Goal: Task Accomplishment & Management: Manage account settings

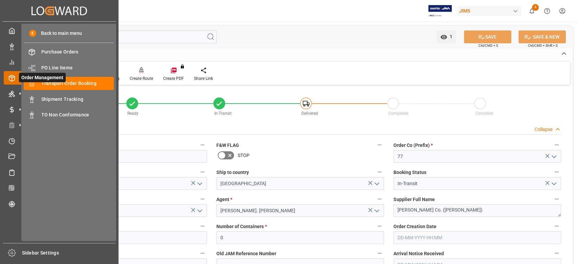
scroll to position [406, 0]
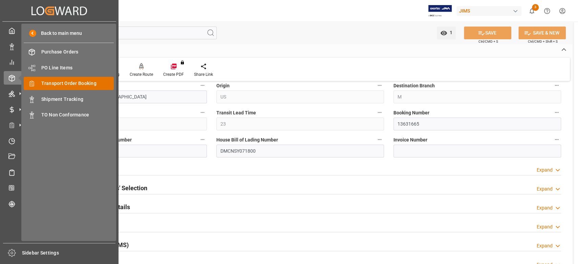
click at [74, 85] on span "Transport Order Booking" at bounding box center [77, 83] width 73 height 7
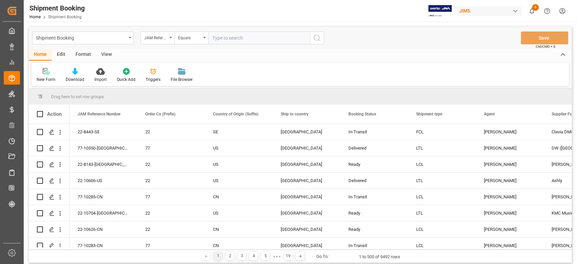
click at [233, 39] on input "text" at bounding box center [259, 37] width 102 height 13
paste input "77-10101-TW"
type input "77-10101-TW"
click at [317, 41] on icon "search button" at bounding box center [317, 38] width 8 height 8
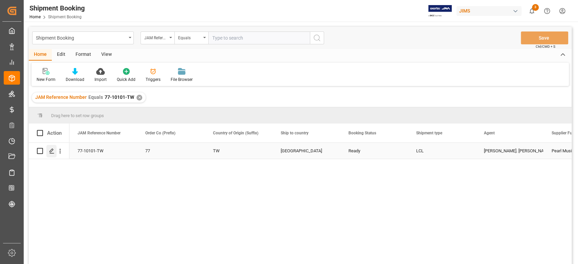
click at [52, 153] on line "Press SPACE to select this row." at bounding box center [52, 153] width 4 height 0
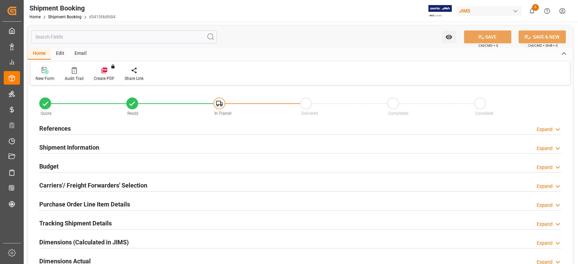
type input "0"
type input "21-08-2025"
click at [57, 130] on h2 "References" at bounding box center [54, 128] width 31 height 9
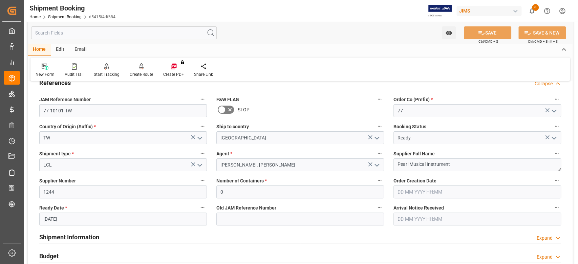
scroll to position [45, 0]
click at [49, 191] on input "1244" at bounding box center [123, 192] width 168 height 13
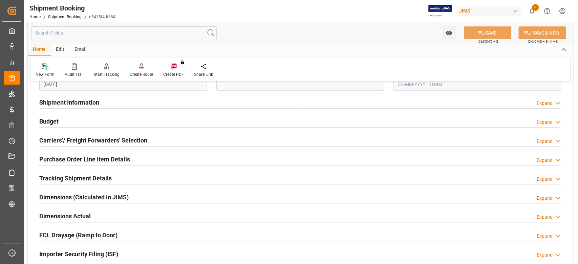
scroll to position [90, 0]
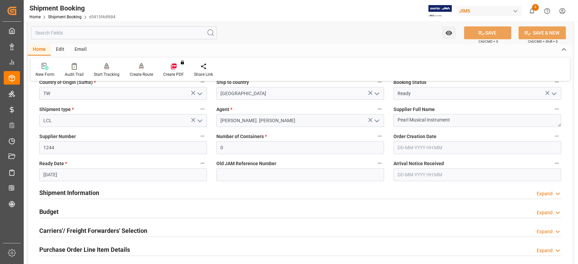
drag, startPoint x: 97, startPoint y: 188, endPoint x: 99, endPoint y: 192, distance: 5.0
click at [97, 188] on h2 "Shipment Information" at bounding box center [69, 192] width 60 height 9
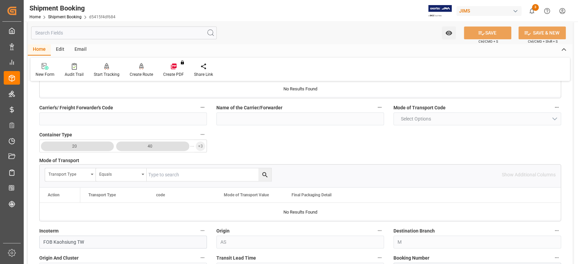
scroll to position [316, 0]
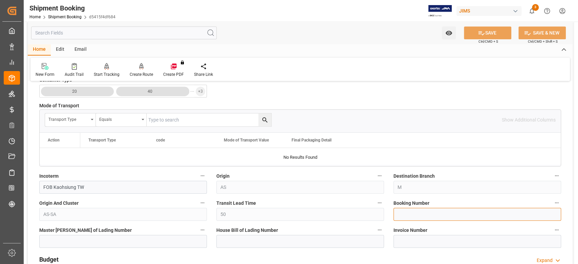
click at [408, 212] on input at bounding box center [477, 214] width 168 height 13
paste input "13635687"
type input "13635687"
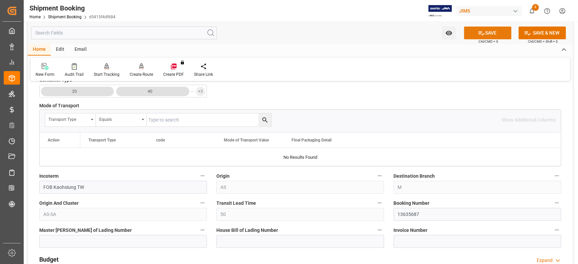
click at [481, 32] on icon at bounding box center [481, 32] width 7 height 7
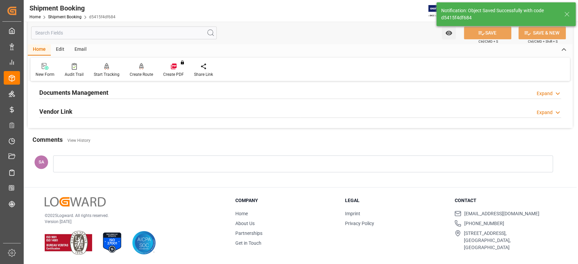
scroll to position [43, 0]
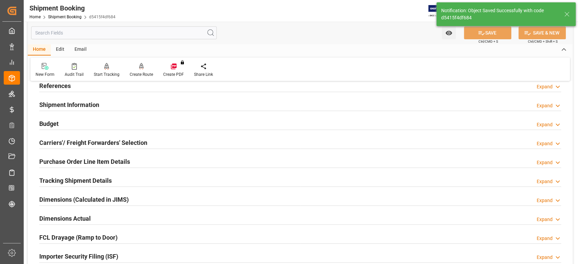
click at [70, 144] on h2 "Carriers'/ Freight Forwarders' Selection" at bounding box center [93, 142] width 108 height 9
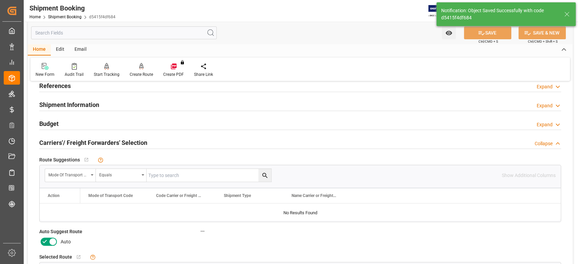
click at [55, 243] on icon at bounding box center [53, 242] width 8 height 8
click at [0, 0] on input "checkbox" at bounding box center [0, 0] width 0 height 0
click at [481, 34] on icon at bounding box center [481, 33] width 6 height 4
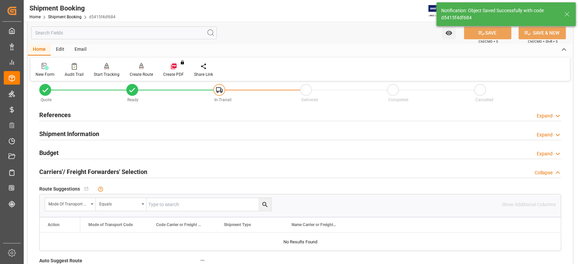
scroll to position [0, 0]
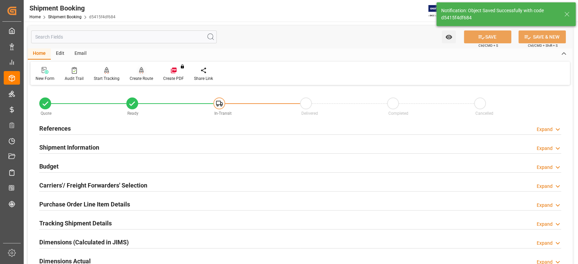
click at [142, 74] on icon at bounding box center [141, 70] width 5 height 7
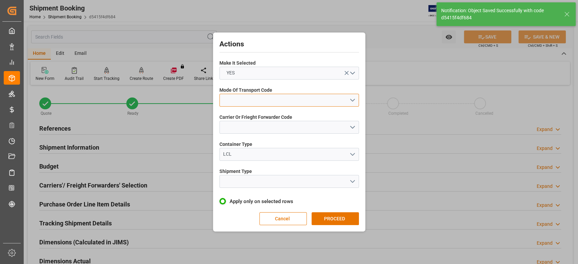
click at [293, 102] on button "open menu" at bounding box center [289, 100] width 140 height 13
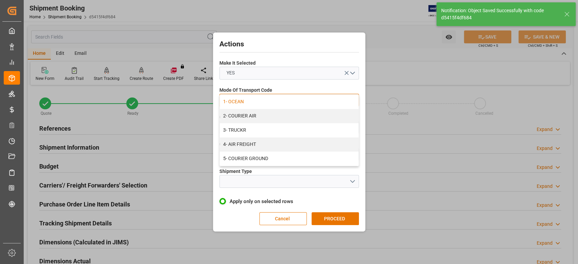
click at [292, 105] on div "1- OCEAN" at bounding box center [289, 102] width 139 height 14
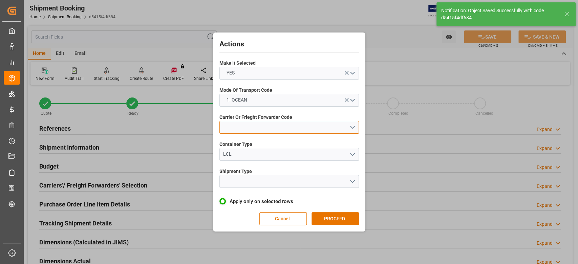
click at [279, 130] on button "open menu" at bounding box center [289, 127] width 140 height 13
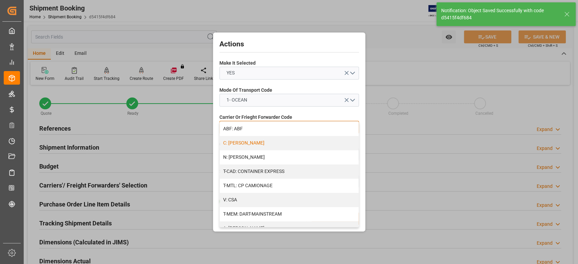
scroll to position [45, 0]
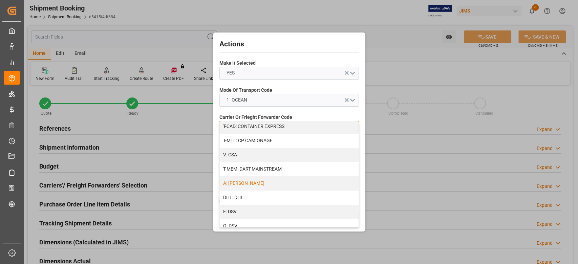
click at [251, 184] on div "A: [PERSON_NAME]" at bounding box center [289, 183] width 139 height 14
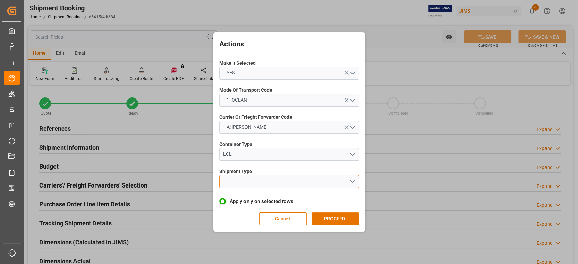
click at [248, 187] on button "open menu" at bounding box center [289, 181] width 140 height 13
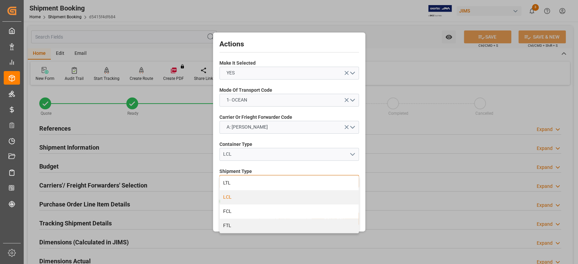
click at [247, 197] on div "LCL" at bounding box center [289, 197] width 139 height 14
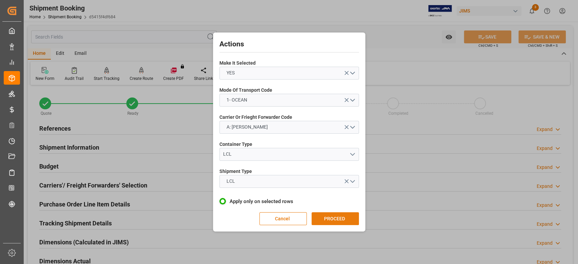
click at [329, 217] on button "PROCEED" at bounding box center [335, 218] width 47 height 13
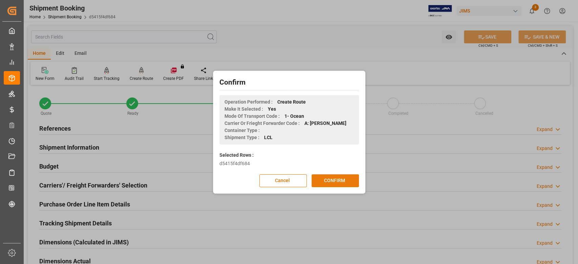
click at [330, 182] on button "CONFIRM" at bounding box center [335, 180] width 47 height 13
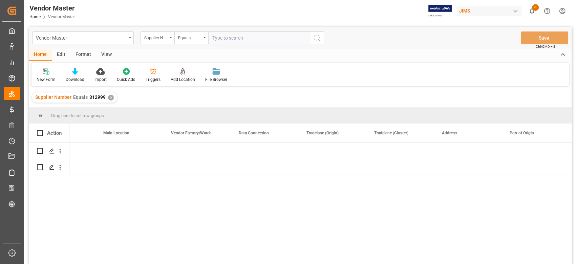
scroll to position [0, 990]
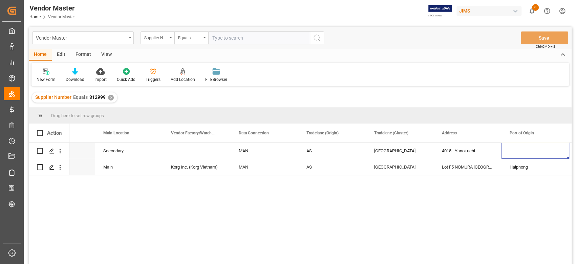
click at [111, 99] on div "✕" at bounding box center [111, 98] width 6 height 6
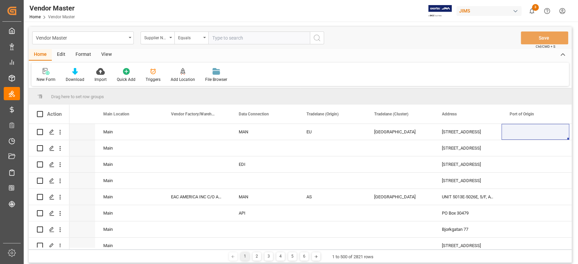
click at [242, 39] on input "text" at bounding box center [259, 37] width 102 height 13
paste input "1244"
type input "1244"
click at [316, 37] on icon "search button" at bounding box center [317, 38] width 8 height 8
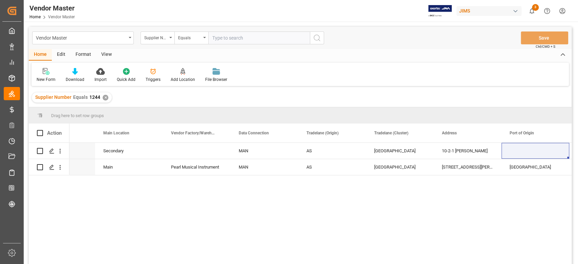
click at [103, 94] on div "Supplier Number Equals 1244 ✕" at bounding box center [72, 97] width 80 height 10
click at [105, 97] on div "✕" at bounding box center [106, 98] width 6 height 6
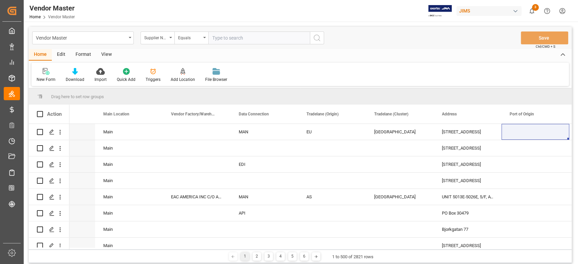
click at [219, 40] on input "text" at bounding box center [259, 37] width 102 height 13
paste input "1248"
type input "1248"
click at [317, 39] on icon "search button" at bounding box center [317, 38] width 8 height 8
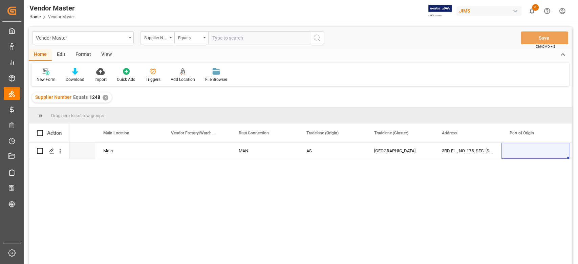
click at [238, 37] on input "text" at bounding box center [259, 37] width 102 height 13
click at [104, 99] on div "✕" at bounding box center [106, 98] width 6 height 6
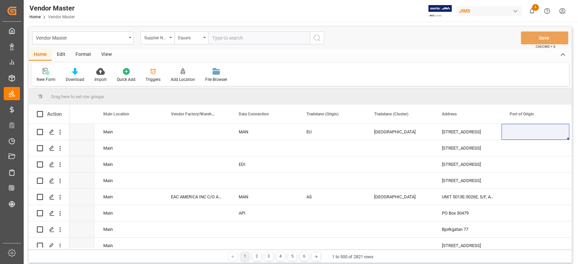
click at [247, 41] on input "text" at bounding box center [259, 37] width 102 height 13
paste input "132430"
type input "132430"
click at [317, 38] on icon "search button" at bounding box center [317, 38] width 8 height 8
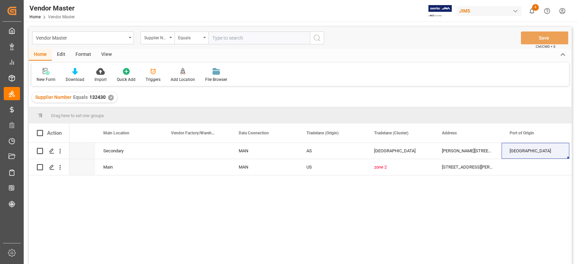
click at [111, 98] on div "✕" at bounding box center [111, 98] width 6 height 6
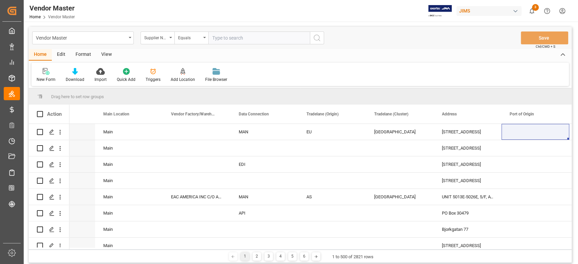
click at [269, 40] on input "text" at bounding box center [259, 37] width 102 height 13
paste input "233596"
type input "233596"
click at [315, 41] on icon "search button" at bounding box center [317, 38] width 8 height 8
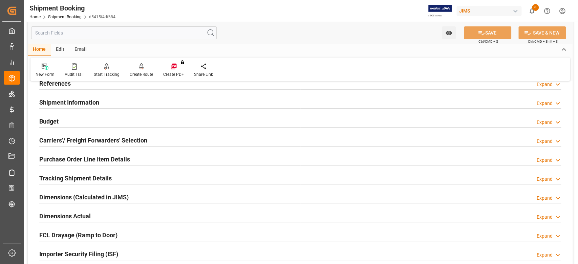
scroll to position [90, 0]
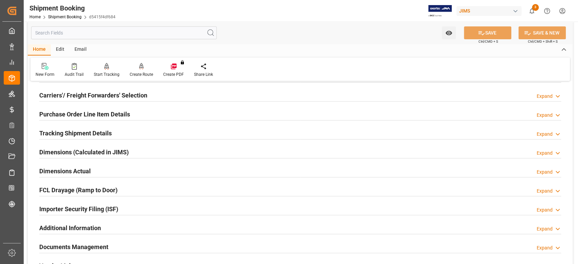
click at [94, 134] on h2 "Tracking Shipment Details" at bounding box center [75, 133] width 72 height 9
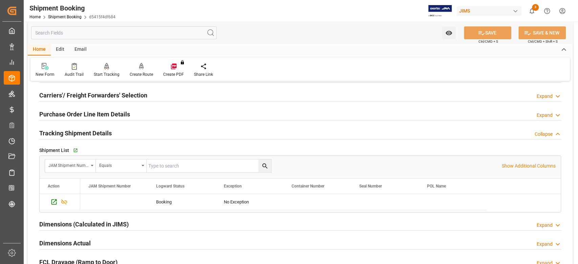
click at [94, 134] on h2 "Tracking Shipment Details" at bounding box center [75, 133] width 72 height 9
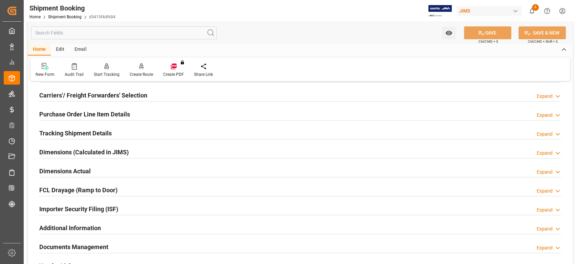
click at [68, 169] on h2 "Dimensions Actual" at bounding box center [64, 171] width 51 height 9
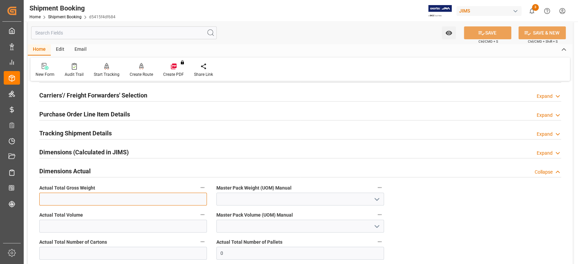
click at [76, 196] on input "text" at bounding box center [123, 199] width 168 height 13
type input "399"
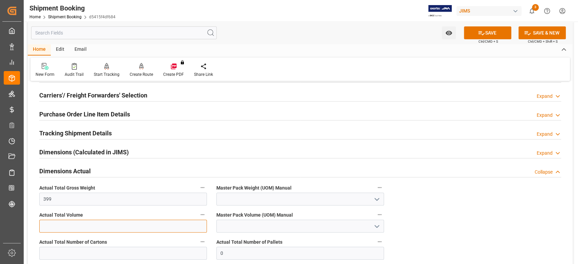
click at [79, 223] on input "text" at bounding box center [123, 226] width 168 height 13
type input "262"
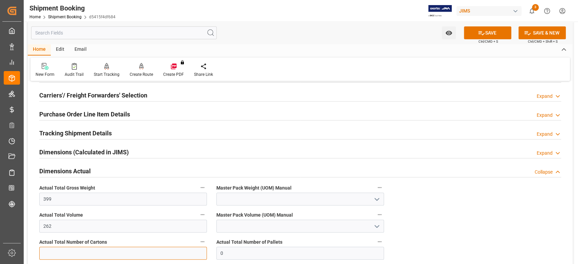
click at [72, 250] on input "text" at bounding box center [123, 253] width 168 height 13
type input "71"
click at [241, 204] on input at bounding box center [300, 199] width 168 height 13
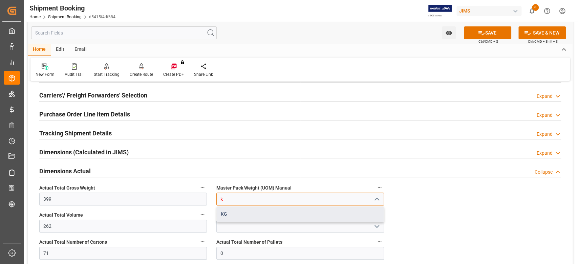
click at [237, 213] on div "KG" at bounding box center [300, 214] width 167 height 15
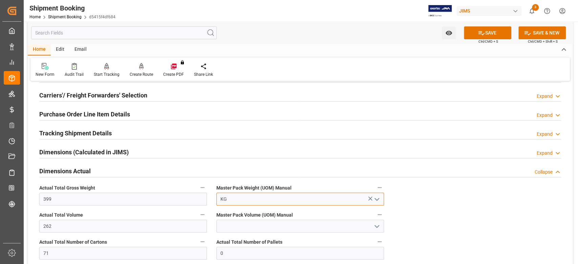
type input "KG"
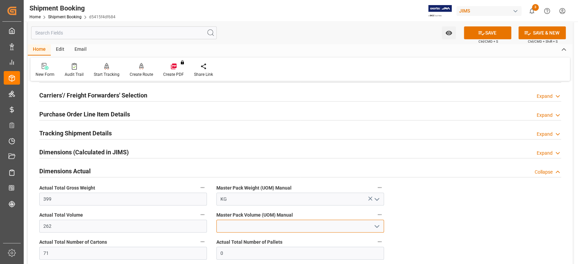
click at [240, 223] on input at bounding box center [300, 226] width 168 height 13
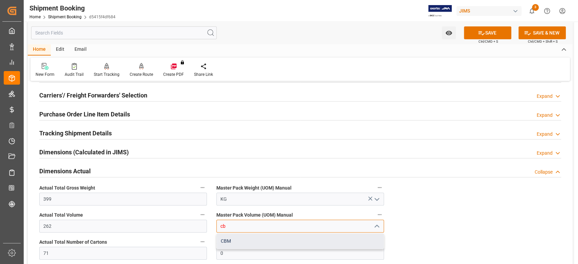
click at [243, 239] on div "CBM" at bounding box center [300, 241] width 167 height 15
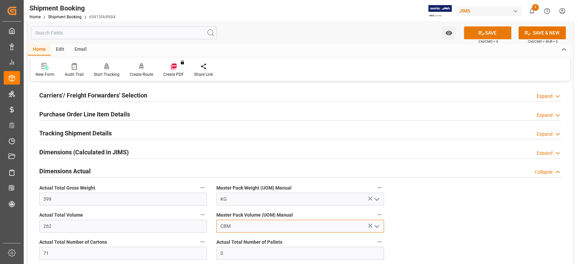
type input "CBM"
click at [483, 36] on icon at bounding box center [481, 32] width 7 height 7
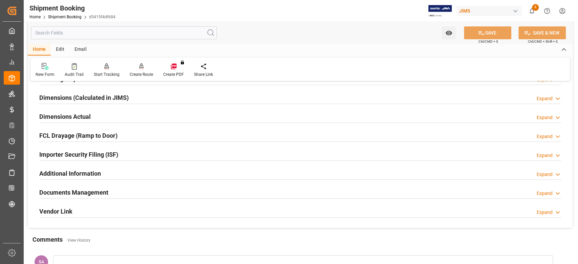
scroll to position [100, 0]
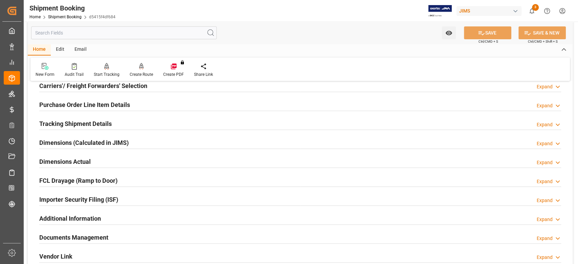
click at [79, 163] on h2 "Dimensions Actual" at bounding box center [64, 161] width 51 height 9
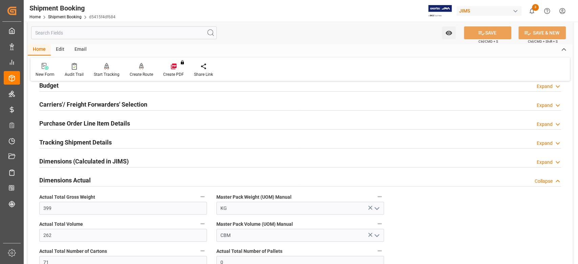
scroll to position [135, 0]
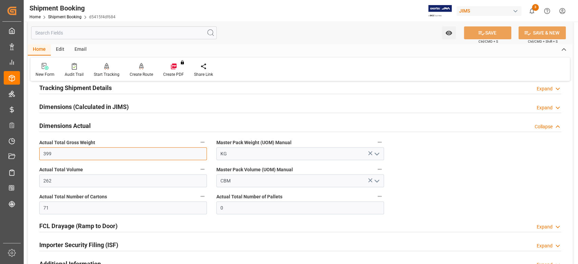
click at [78, 154] on input "399" at bounding box center [123, 153] width 168 height 13
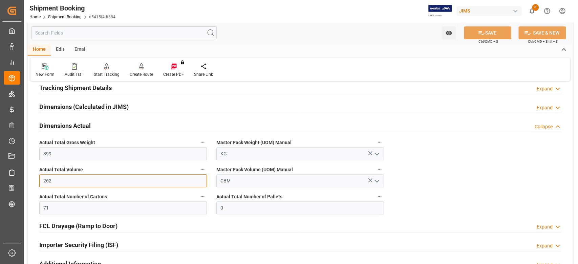
click at [46, 179] on input "262" at bounding box center [123, 180] width 168 height 13
type input "2.62"
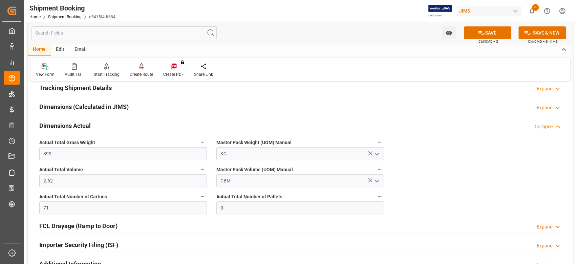
scroll to position [0, 0]
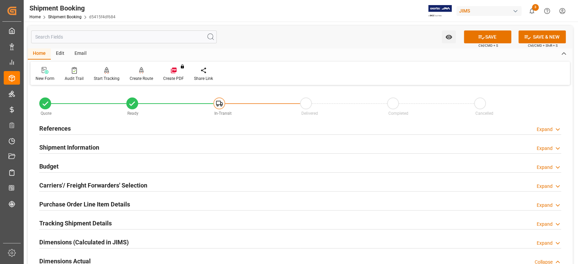
drag, startPoint x: 55, startPoint y: 164, endPoint x: 70, endPoint y: 200, distance: 39.0
click at [55, 164] on h2 "Budget" at bounding box center [48, 166] width 19 height 9
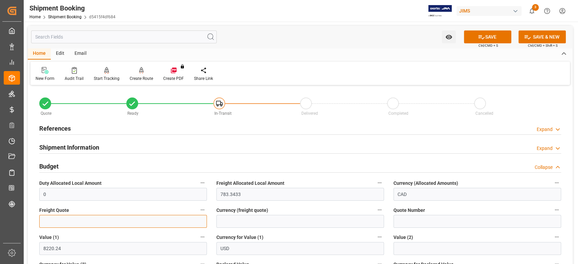
click at [71, 218] on input "text" at bounding box center [123, 221] width 168 height 13
type input "350"
click at [487, 35] on button "SAVE" at bounding box center [487, 36] width 47 height 13
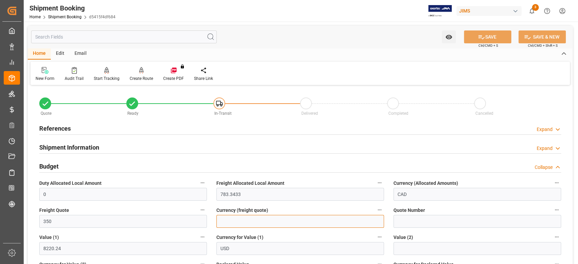
click at [254, 223] on input at bounding box center [300, 221] width 168 height 13
type input "USD"
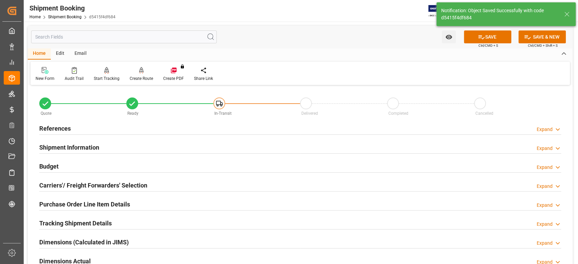
click at [53, 166] on h2 "Budget" at bounding box center [48, 166] width 19 height 9
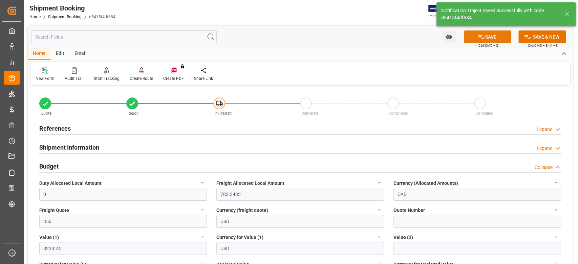
click at [486, 34] on button "SAVE" at bounding box center [487, 36] width 47 height 13
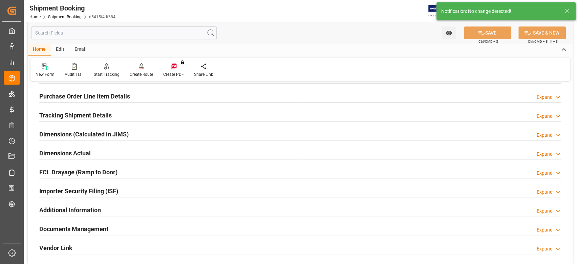
scroll to position [271, 0]
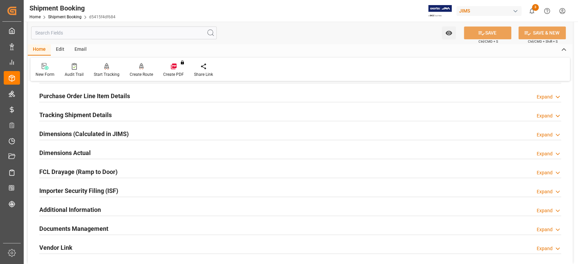
click at [62, 115] on h2 "Tracking Shipment Details" at bounding box center [75, 114] width 72 height 9
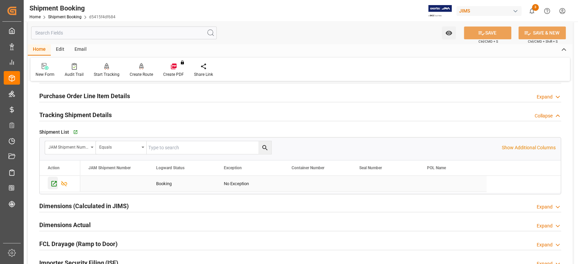
click at [55, 181] on icon "Press SPACE to select this row." at bounding box center [53, 183] width 7 height 7
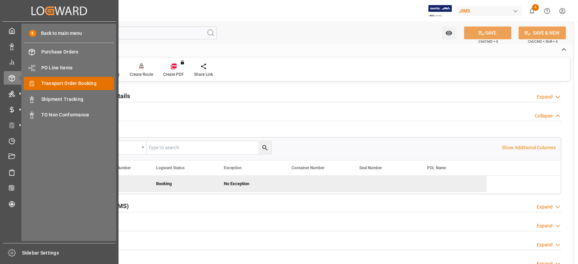
click at [60, 83] on span "Transport Order Booking" at bounding box center [77, 83] width 73 height 7
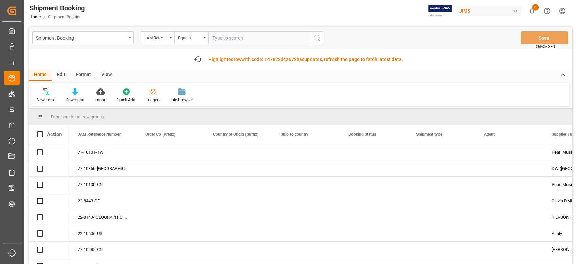
click at [259, 38] on input "text" at bounding box center [259, 37] width 102 height 13
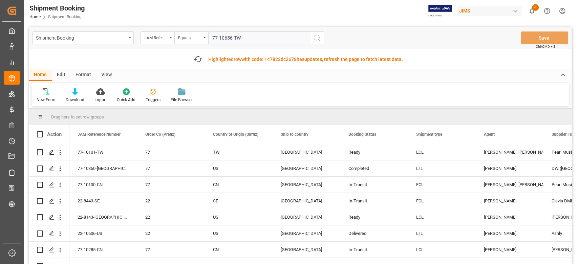
type input "77-10656-TW"
drag, startPoint x: 318, startPoint y: 37, endPoint x: 288, endPoint y: 93, distance: 63.9
click at [319, 37] on icon "search button" at bounding box center [317, 38] width 8 height 8
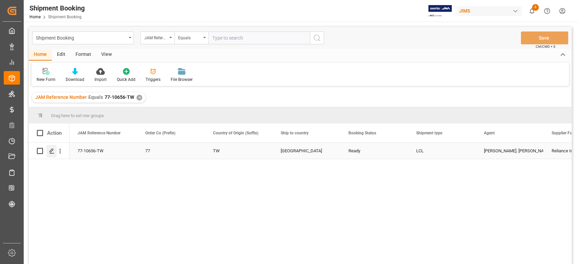
click at [51, 154] on div "Press SPACE to select this row." at bounding box center [51, 151] width 10 height 13
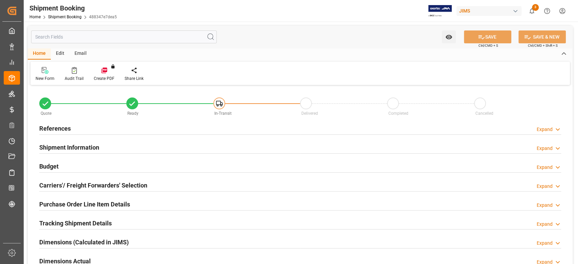
type input "04-09-2025"
click at [54, 131] on h2 "References" at bounding box center [54, 128] width 31 height 9
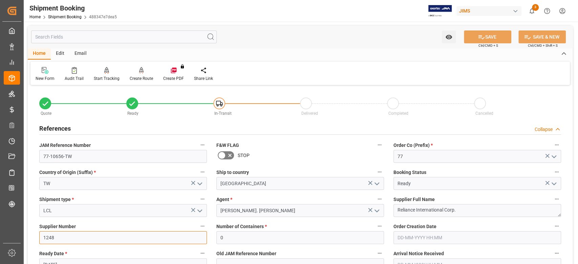
click at [68, 235] on input "1248" at bounding box center [123, 237] width 168 height 13
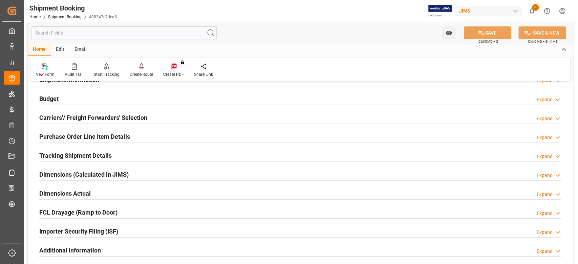
scroll to position [226, 0]
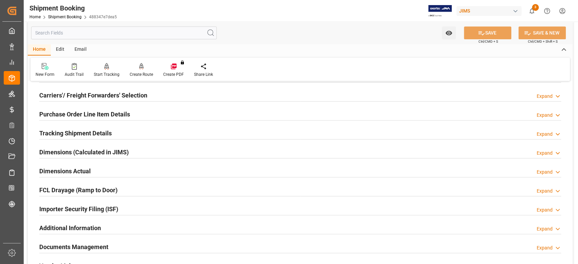
click at [64, 98] on h2 "Carriers'/ Freight Forwarders' Selection" at bounding box center [93, 95] width 108 height 9
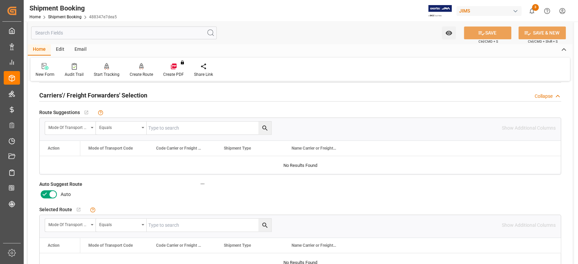
click at [54, 194] on icon at bounding box center [53, 194] width 8 height 8
click at [0, 0] on input "checkbox" at bounding box center [0, 0] width 0 height 0
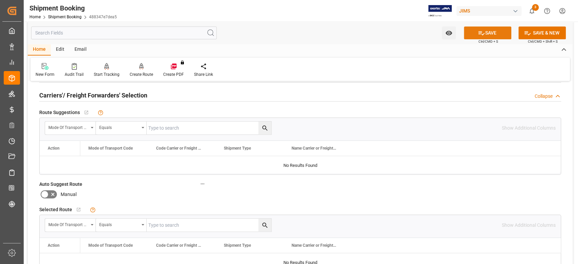
click at [484, 35] on button "SAVE" at bounding box center [487, 32] width 47 height 13
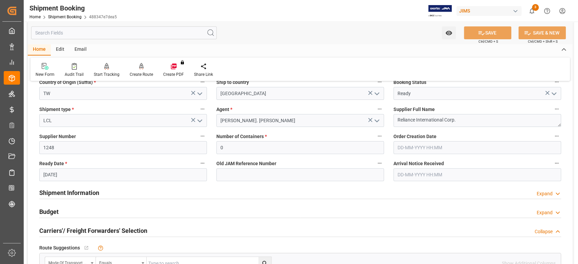
scroll to position [0, 0]
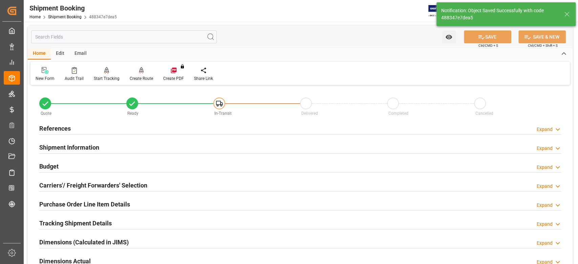
click at [143, 79] on div "Create Route" at bounding box center [141, 79] width 23 height 6
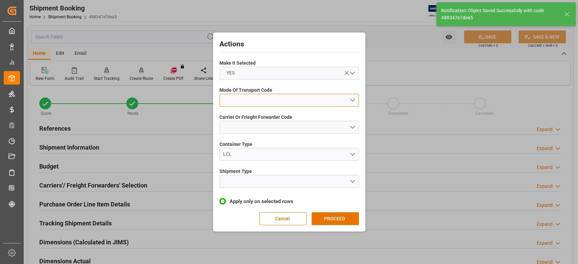
click at [253, 100] on button "open menu" at bounding box center [289, 100] width 140 height 13
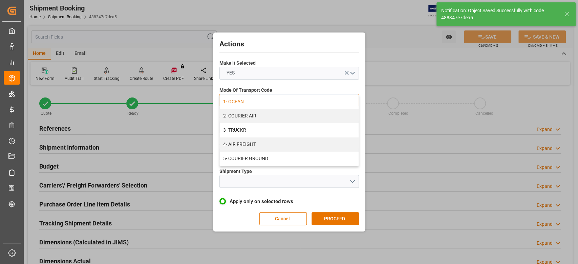
click at [252, 104] on div "1- OCEAN" at bounding box center [289, 102] width 139 height 14
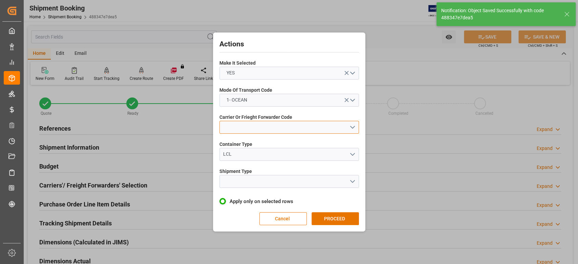
click at [252, 126] on button "open menu" at bounding box center [289, 127] width 140 height 13
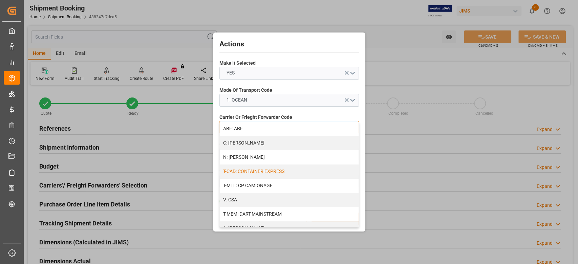
scroll to position [45, 0]
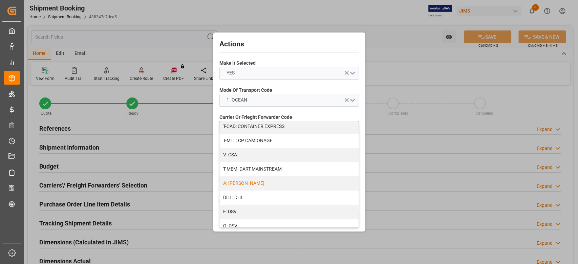
click at [247, 178] on div "A: DELMAR" at bounding box center [289, 183] width 139 height 14
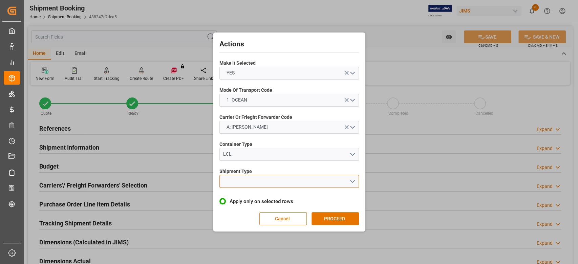
click at [248, 177] on button "open menu" at bounding box center [289, 181] width 140 height 13
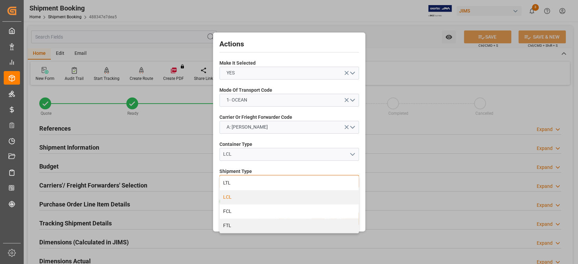
click at [249, 195] on div "LCL" at bounding box center [289, 197] width 139 height 14
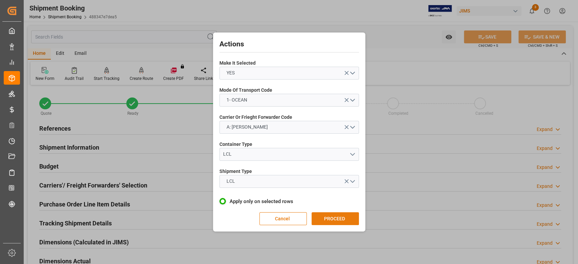
click at [326, 218] on button "PROCEED" at bounding box center [335, 218] width 47 height 13
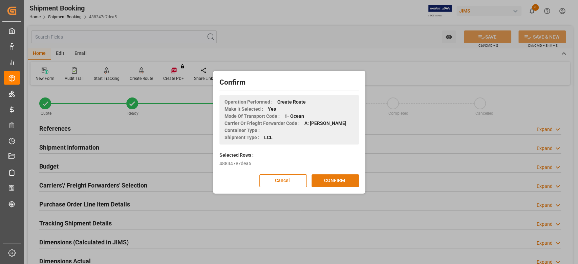
click at [331, 180] on button "CONFIRM" at bounding box center [335, 180] width 47 height 13
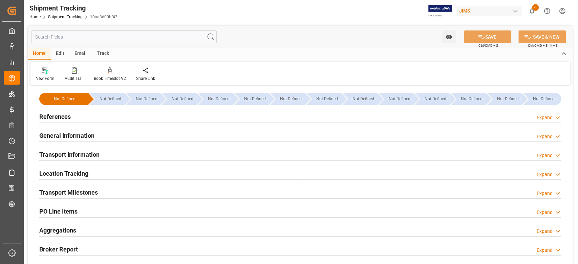
click at [95, 191] on h2 "Transport Milestones" at bounding box center [68, 192] width 59 height 9
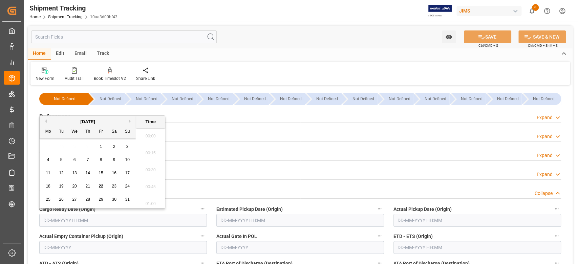
click at [98, 216] on input "text" at bounding box center [123, 220] width 168 height 13
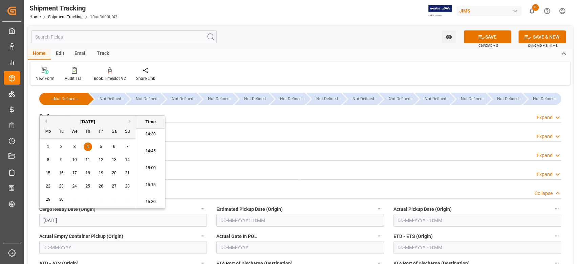
click at [354, 221] on input "text" at bounding box center [300, 220] width 168 height 13
type input "04-09-2025 00:00"
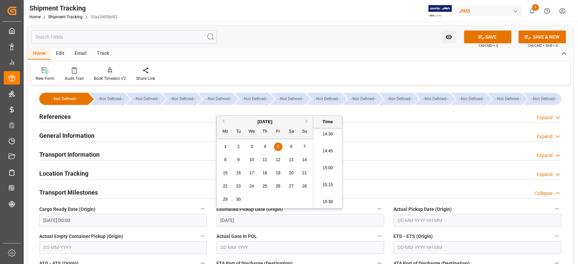
click at [416, 245] on input "text" at bounding box center [477, 247] width 168 height 13
type input "05-09-2025 00:00"
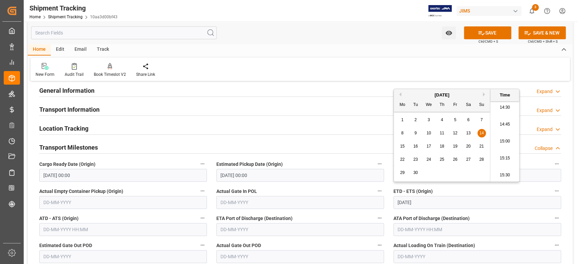
scroll to position [135, 0]
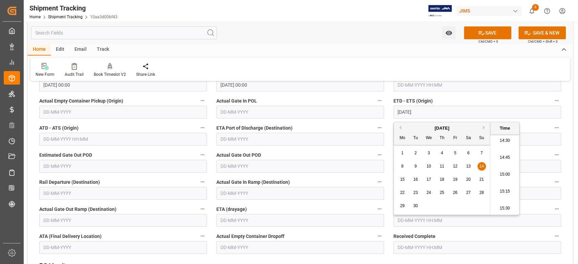
type input "14-09-2025 00:00"
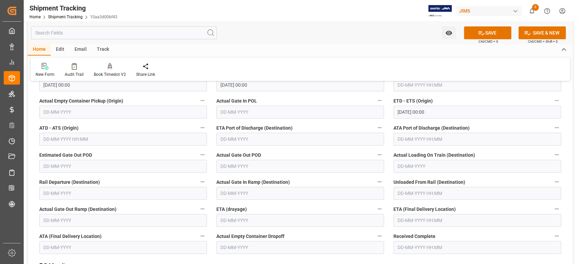
click at [461, 221] on input "text" at bounding box center [477, 220] width 168 height 13
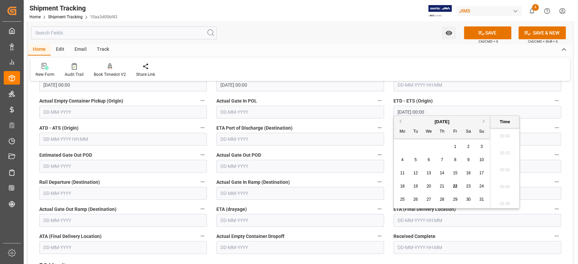
scroll to position [984, 0]
click at [482, 122] on div "August 2025" at bounding box center [442, 122] width 96 height 7
click at [485, 120] on button "Next Month" at bounding box center [485, 121] width 4 height 4
click at [485, 121] on button "Next Month" at bounding box center [485, 121] width 4 height 4
click at [429, 185] on span "22" at bounding box center [428, 186] width 4 height 5
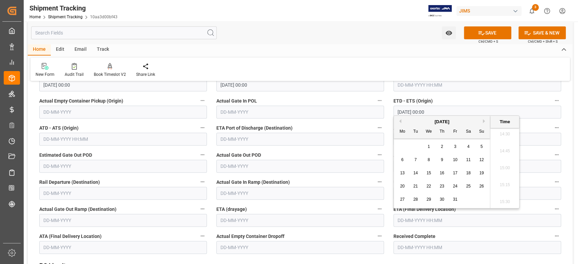
type input "22-10-2025 00:00"
click at [490, 35] on button "SAVE" at bounding box center [487, 32] width 47 height 13
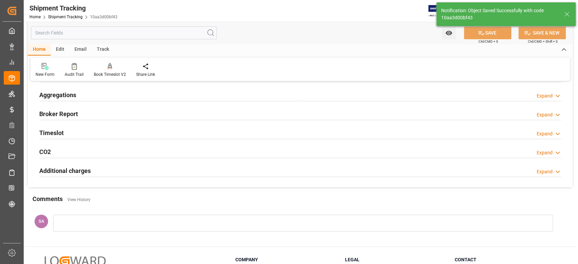
scroll to position [0, 0]
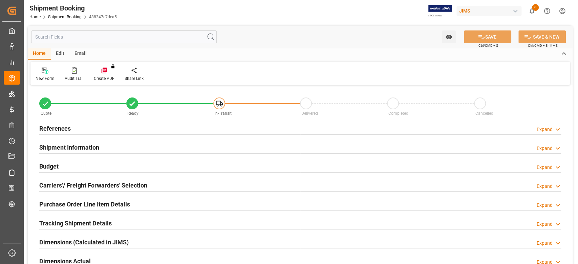
type input "25"
click at [68, 145] on h2 "Shipment Information" at bounding box center [69, 147] width 60 height 9
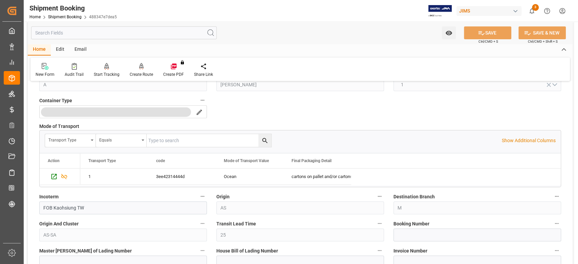
scroll to position [180, 0]
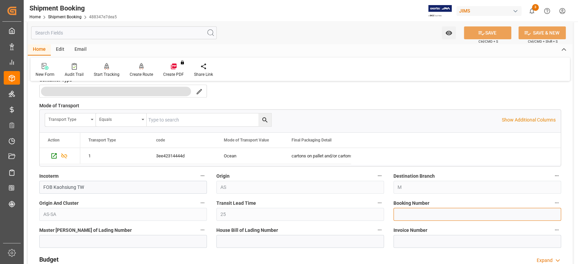
click at [420, 215] on input at bounding box center [477, 214] width 168 height 13
paste input "13635468"
type input "13635468"
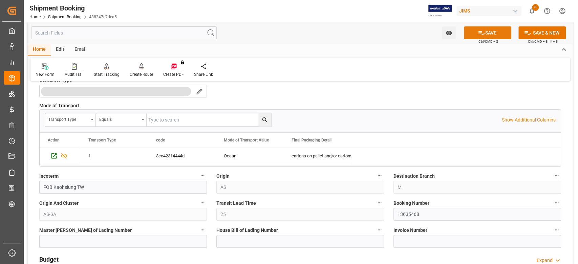
click at [481, 33] on icon at bounding box center [481, 32] width 7 height 7
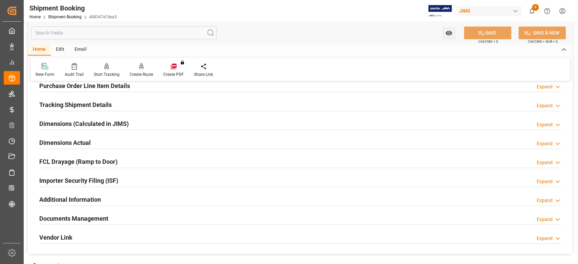
scroll to position [406, 0]
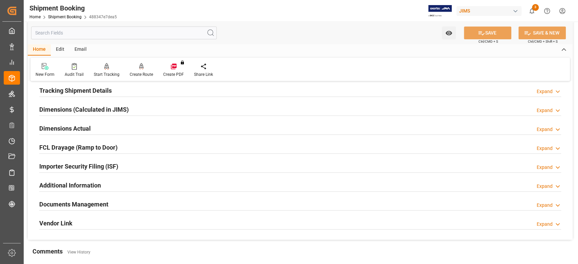
click at [99, 200] on h2 "Documents Management" at bounding box center [73, 204] width 69 height 9
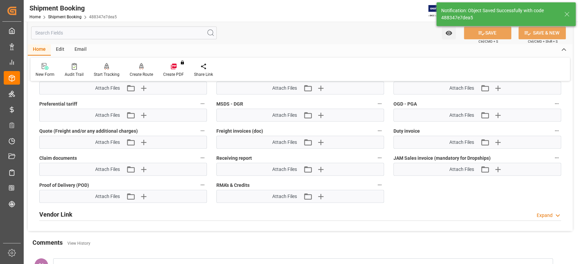
scroll to position [133, 0]
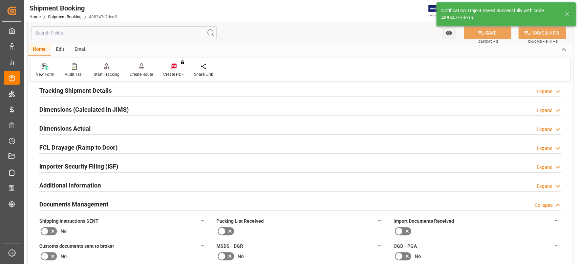
click at [63, 130] on h2 "Dimensions Actual" at bounding box center [64, 128] width 51 height 9
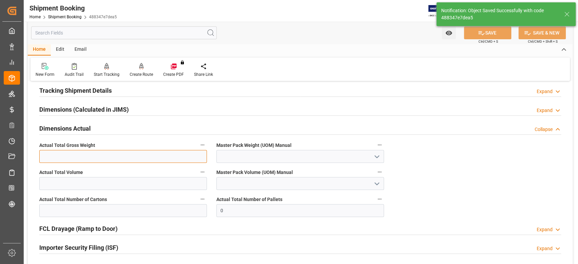
click at [64, 155] on input "text" at bounding box center [123, 156] width 168 height 13
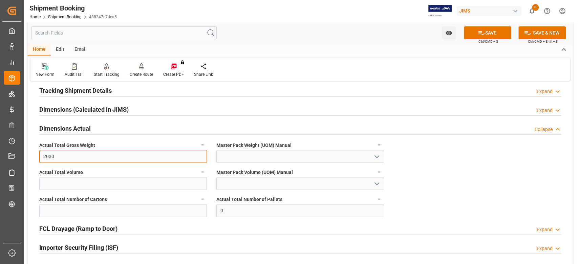
type input "2030"
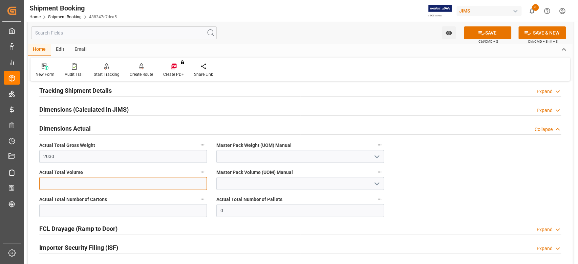
click at [68, 179] on input "text" at bounding box center [123, 183] width 168 height 13
type input "7.49"
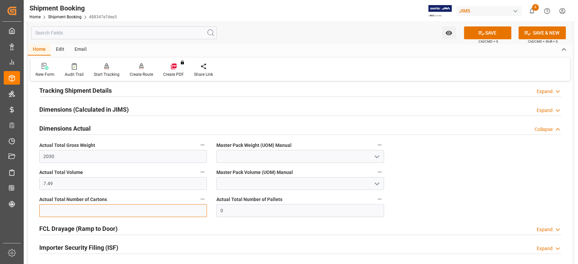
click at [47, 210] on input "text" at bounding box center [123, 210] width 168 height 13
type input "167"
click at [242, 156] on input at bounding box center [300, 156] width 168 height 13
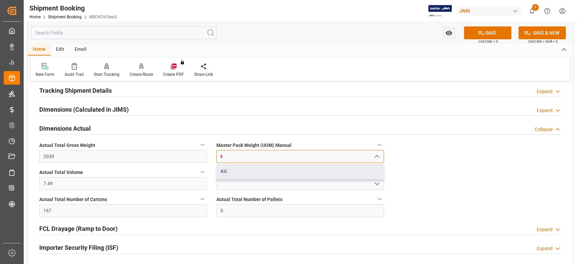
click at [242, 172] on div "KG" at bounding box center [300, 171] width 167 height 15
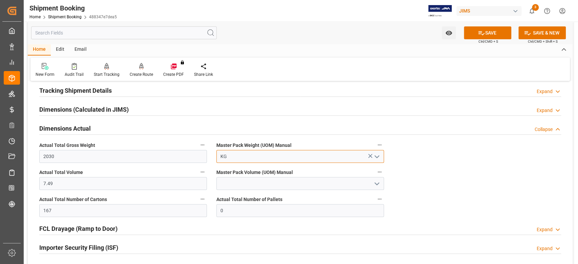
type input "KG"
click at [242, 183] on input at bounding box center [300, 183] width 168 height 13
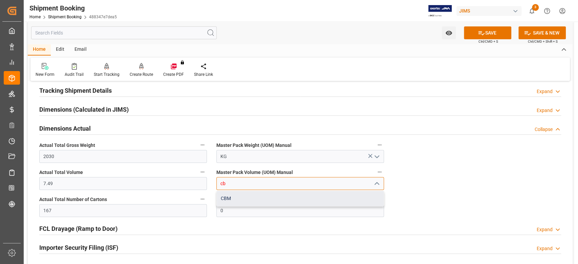
click at [244, 200] on div "CBM" at bounding box center [300, 198] width 167 height 15
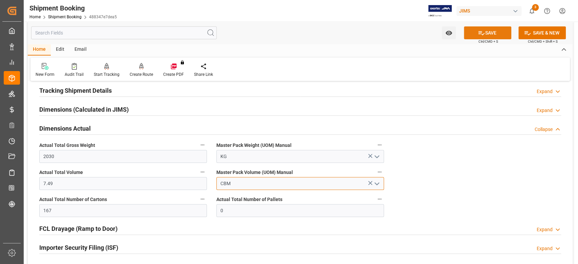
type input "CBM"
click at [485, 33] on button "SAVE" at bounding box center [487, 32] width 47 height 13
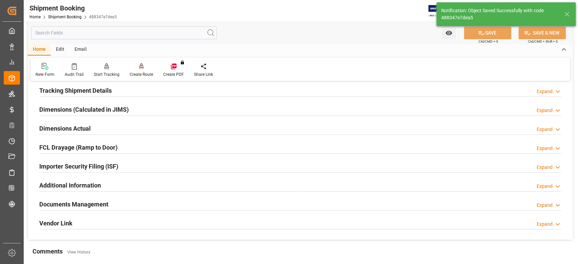
click at [59, 130] on h2 "Dimensions Actual" at bounding box center [64, 128] width 51 height 9
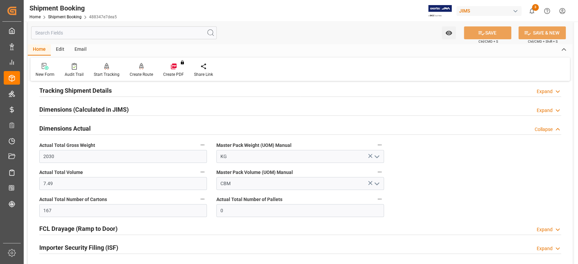
scroll to position [0, 0]
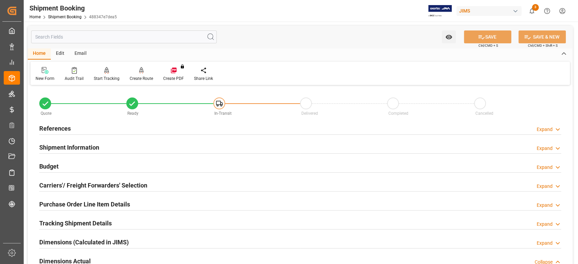
click at [56, 167] on h2 "Budget" at bounding box center [48, 166] width 19 height 9
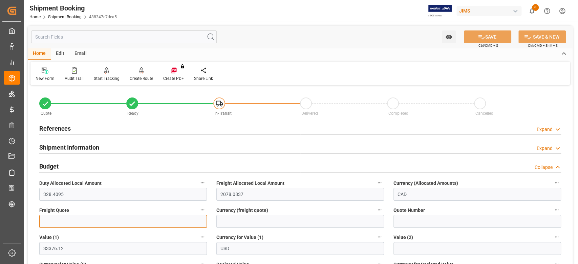
click at [101, 216] on input "text" at bounding box center [123, 221] width 168 height 13
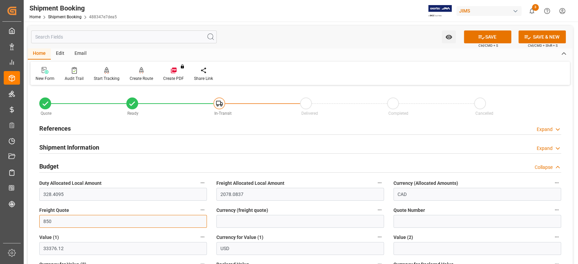
type input "850"
click at [236, 221] on input at bounding box center [300, 221] width 168 height 13
type input "USD"
click at [475, 38] on button "SAVE" at bounding box center [487, 36] width 47 height 13
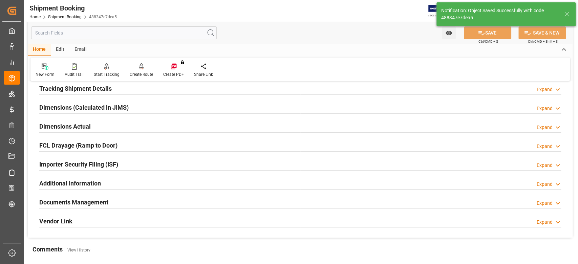
scroll to position [135, 0]
click at [53, 88] on h2 "Tracking Shipment Details" at bounding box center [75, 87] width 72 height 9
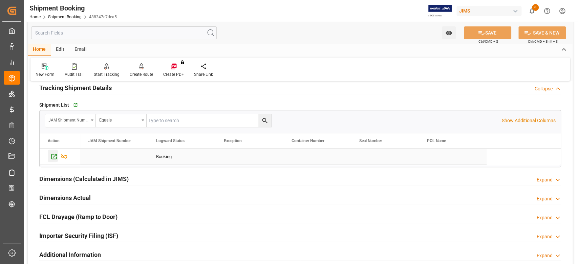
click at [52, 156] on icon "Press SPACE to select this row." at bounding box center [53, 156] width 7 height 7
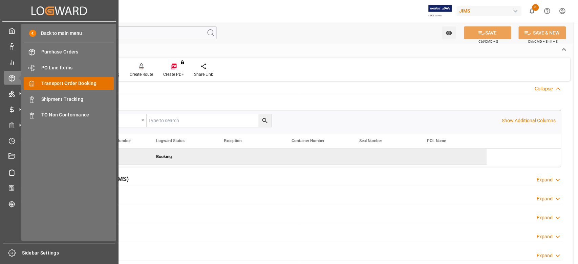
click at [73, 84] on span "Transport Order Booking" at bounding box center [77, 83] width 73 height 7
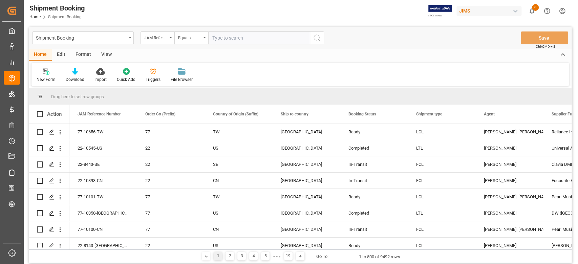
click at [250, 42] on input "text" at bounding box center [259, 37] width 102 height 13
type input "77-10683-CN"
drag, startPoint x: 314, startPoint y: 40, endPoint x: 293, endPoint y: 121, distance: 84.4
click at [315, 40] on icon "search button" at bounding box center [317, 38] width 8 height 8
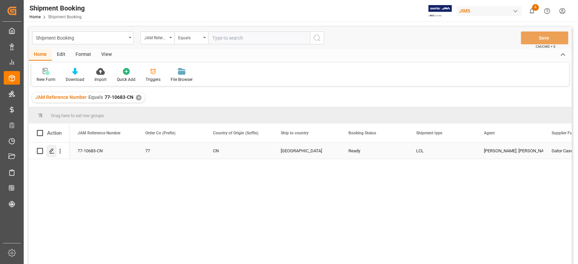
click at [51, 153] on icon "Press SPACE to select this row." at bounding box center [51, 150] width 5 height 5
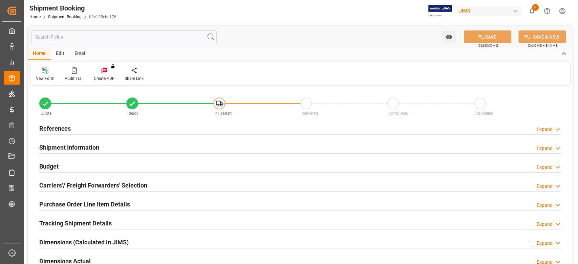
type input "04-09-2025"
click at [54, 127] on h2 "References" at bounding box center [54, 128] width 31 height 9
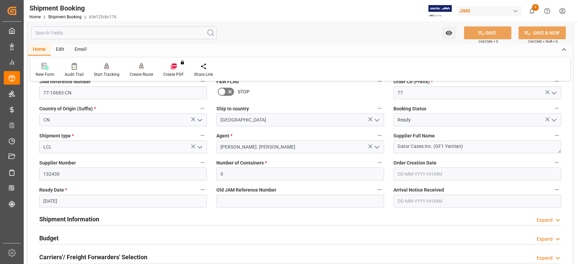
scroll to position [90, 0]
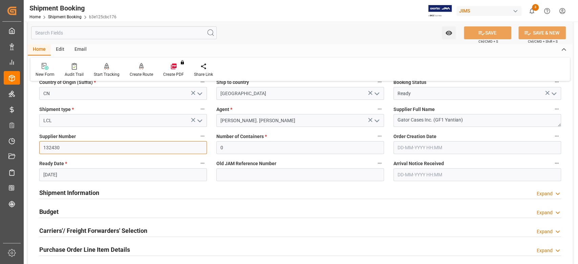
click at [52, 151] on input "132430" at bounding box center [123, 147] width 168 height 13
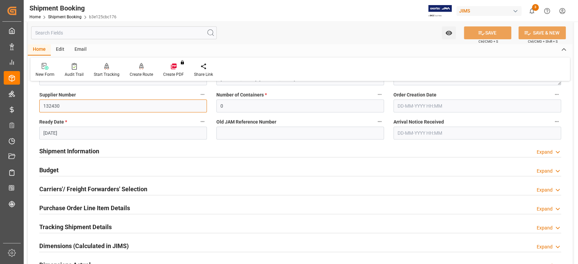
scroll to position [180, 0]
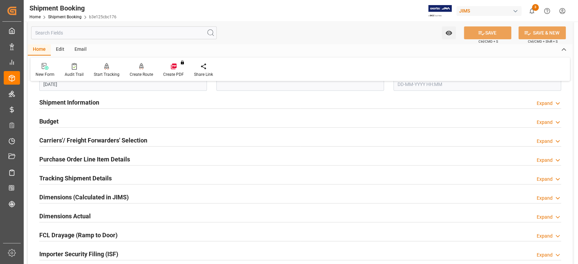
click at [76, 142] on h2 "Carriers'/ Freight Forwarders' Selection" at bounding box center [93, 140] width 108 height 9
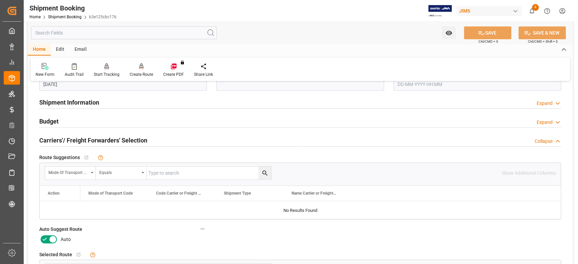
click at [51, 236] on icon at bounding box center [53, 239] width 8 height 8
click at [0, 0] on input "checkbox" at bounding box center [0, 0] width 0 height 0
click at [474, 30] on button "SAVE" at bounding box center [487, 32] width 47 height 13
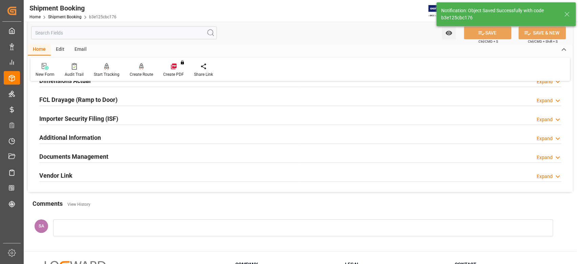
scroll to position [45, 0]
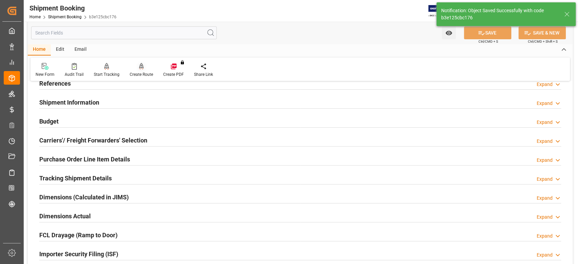
click at [140, 74] on div "Create Route" at bounding box center [141, 74] width 23 height 6
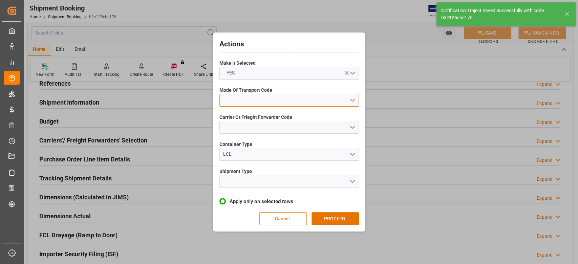
click at [264, 99] on button "open menu" at bounding box center [289, 100] width 140 height 13
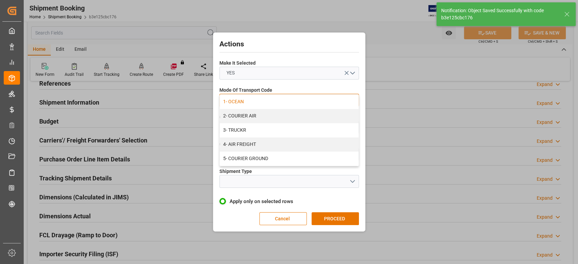
click at [262, 104] on div "1- OCEAN" at bounding box center [289, 102] width 139 height 14
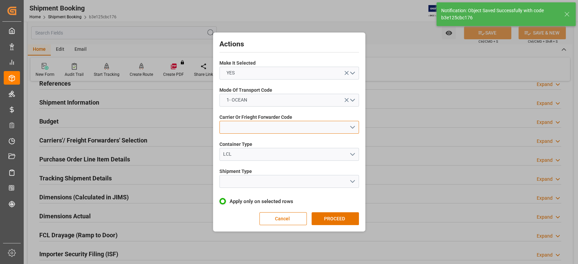
click at [260, 125] on button "open menu" at bounding box center [289, 127] width 140 height 13
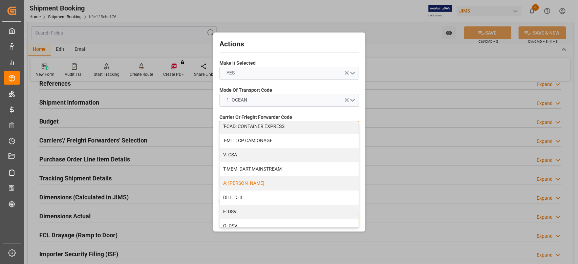
click at [257, 184] on div "A: DELMAR" at bounding box center [289, 183] width 139 height 14
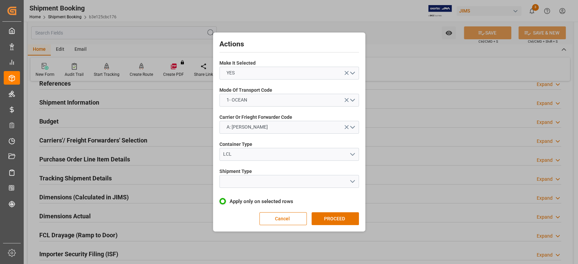
click at [258, 191] on div "Actions Make It Selected YES Mode Of Transport Code 1- OCEAN Carrier Or Frieght…" at bounding box center [289, 132] width 149 height 196
click at [257, 185] on button "open menu" at bounding box center [289, 181] width 140 height 13
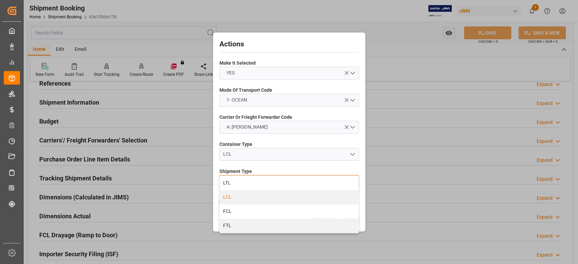
click at [255, 196] on div "LCL" at bounding box center [289, 197] width 139 height 14
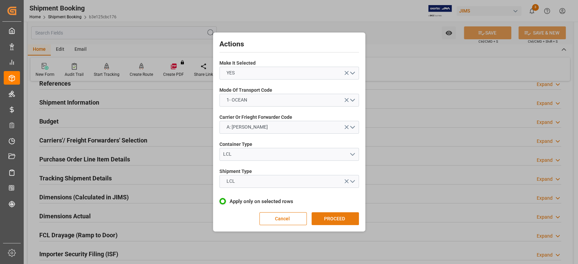
click at [328, 215] on button "PROCEED" at bounding box center [335, 218] width 47 height 13
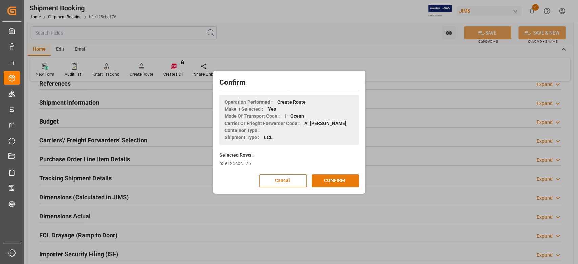
click at [331, 184] on button "CONFIRM" at bounding box center [335, 180] width 47 height 13
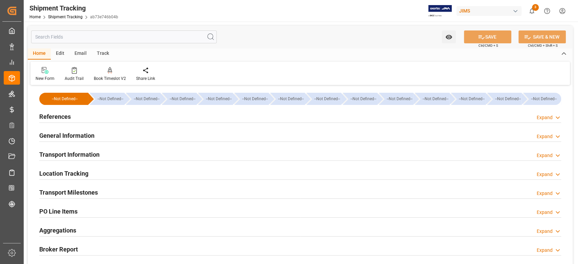
click at [91, 192] on h2 "Transport Milestones" at bounding box center [68, 192] width 59 height 9
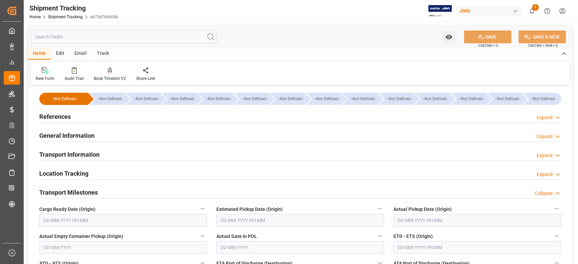
click at [92, 219] on input "text" at bounding box center [123, 220] width 168 height 13
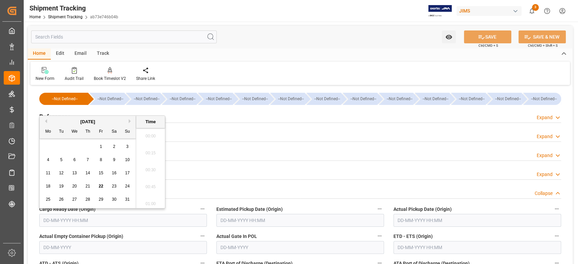
scroll to position [984, 0]
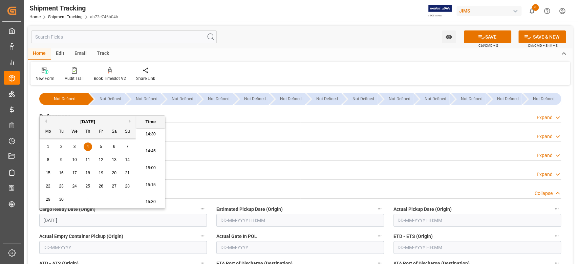
click at [233, 219] on input "text" at bounding box center [300, 220] width 168 height 13
type input "[DATE] 00:00"
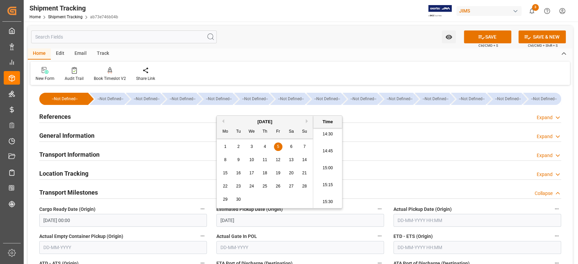
click at [277, 146] on span "5" at bounding box center [278, 146] width 2 height 5
type input "[DATE] 00:00"
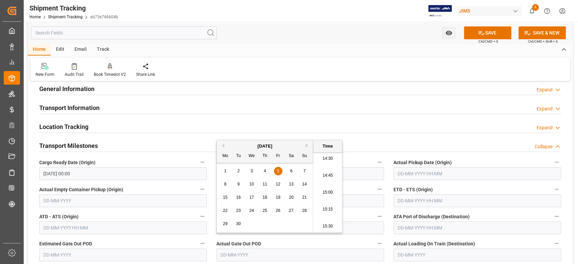
scroll to position [90, 0]
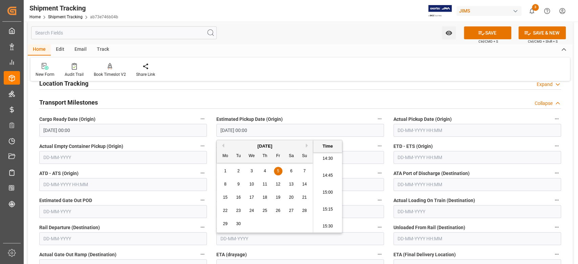
click at [434, 157] on input "text" at bounding box center [477, 157] width 168 height 13
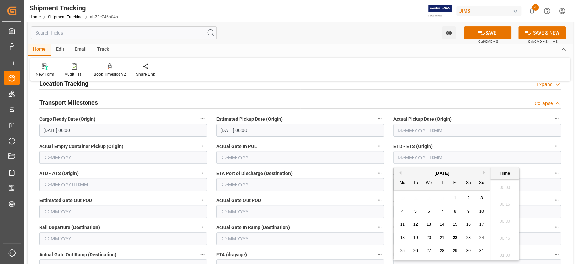
scroll to position [984, 0]
click at [480, 172] on div "[DATE]" at bounding box center [442, 173] width 96 height 7
click at [482, 172] on div "[DATE]" at bounding box center [442, 173] width 96 height 7
click at [483, 173] on button "Next Month" at bounding box center [485, 173] width 4 height 4
click at [483, 211] on span "14" at bounding box center [481, 211] width 4 height 5
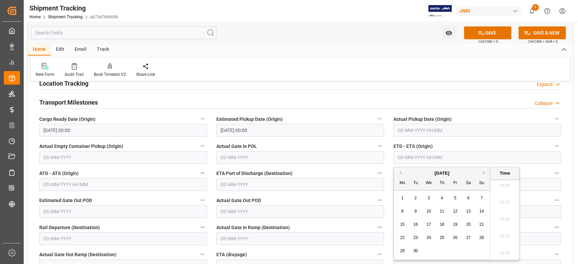
type input "[DATE] 00:00"
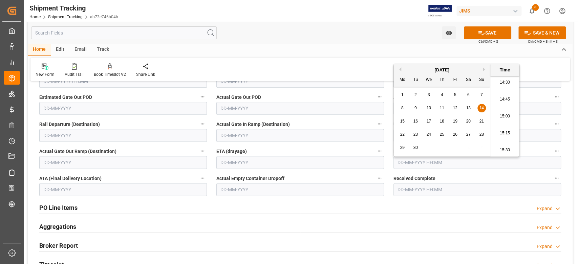
scroll to position [226, 0]
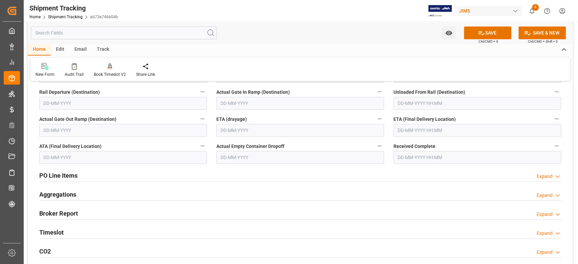
click at [440, 129] on input "text" at bounding box center [477, 130] width 168 height 13
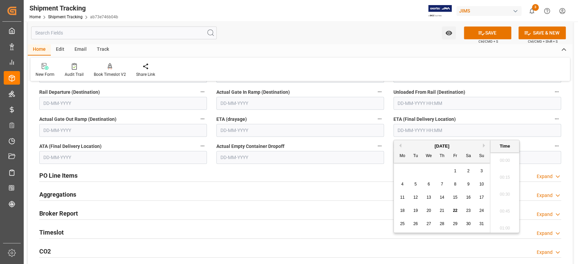
scroll to position [984, 0]
click at [483, 146] on button "Next Month" at bounding box center [485, 146] width 4 height 4
click at [443, 211] on span "23" at bounding box center [442, 210] width 4 height 5
type input "[DATE] 00:00"
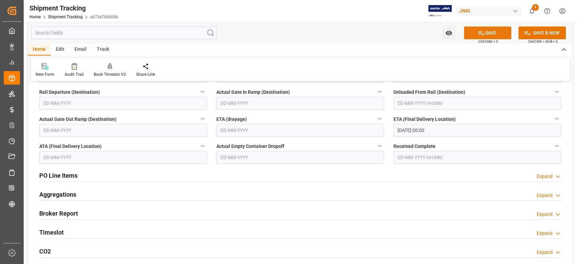
click at [500, 31] on button "SAVE" at bounding box center [487, 32] width 47 height 13
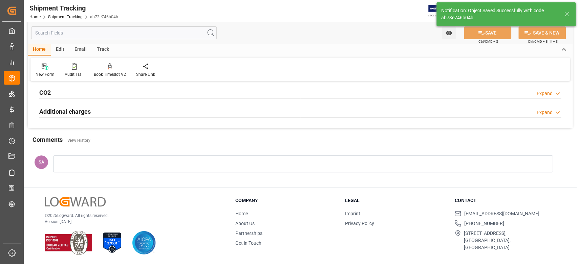
scroll to position [36, 0]
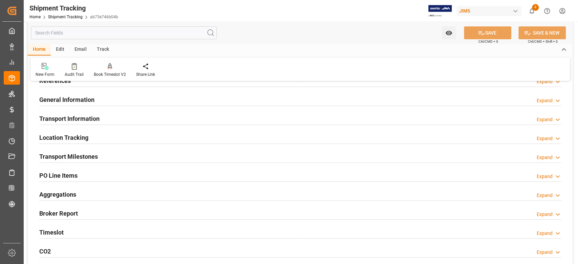
click at [83, 157] on h2 "Transport Milestones" at bounding box center [68, 156] width 59 height 9
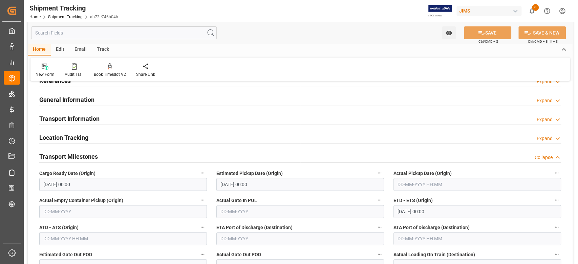
scroll to position [226, 0]
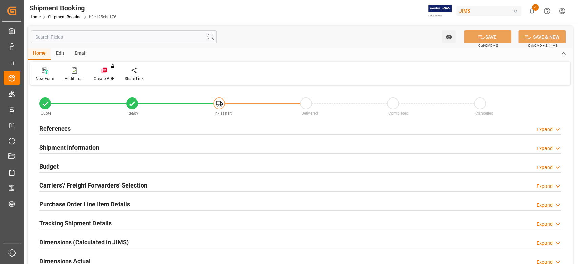
type input "49"
click at [73, 143] on h2 "Shipment Information" at bounding box center [69, 147] width 60 height 9
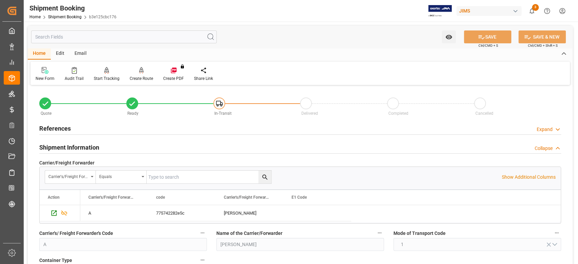
scroll to position [180, 0]
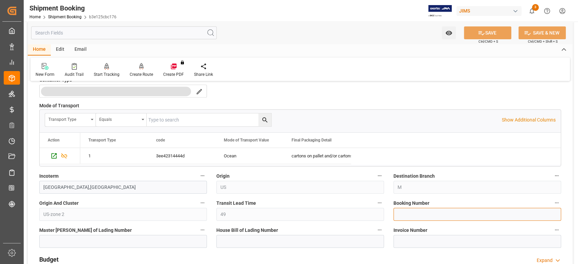
click at [411, 216] on input at bounding box center [477, 214] width 168 height 13
paste input "13635619"
type input "13635619"
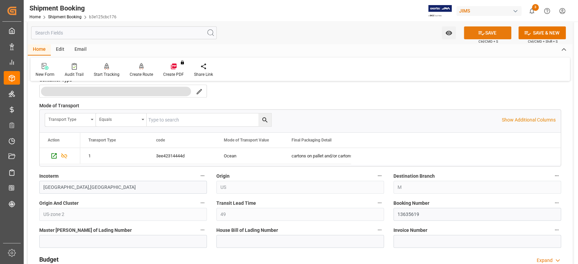
click at [488, 29] on button "SAVE" at bounding box center [487, 32] width 47 height 13
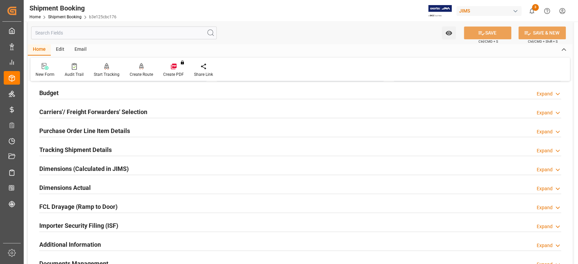
scroll to position [361, 0]
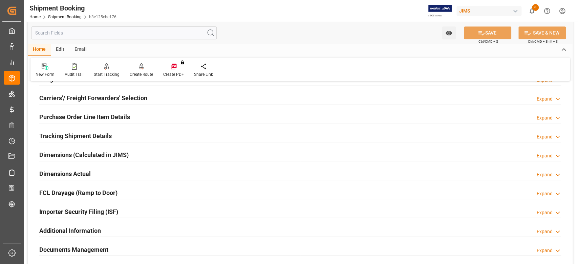
click at [85, 171] on h2 "Dimensions Actual" at bounding box center [64, 173] width 51 height 9
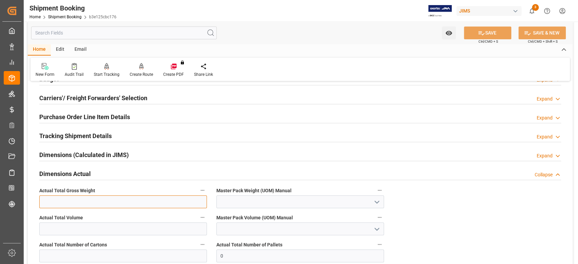
click at [81, 200] on input "text" at bounding box center [123, 201] width 168 height 13
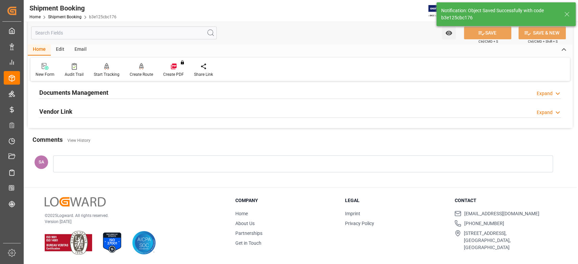
scroll to position [88, 0]
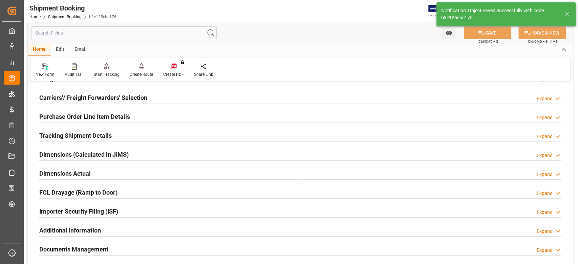
click at [76, 176] on h2 "Dimensions Actual" at bounding box center [64, 173] width 51 height 9
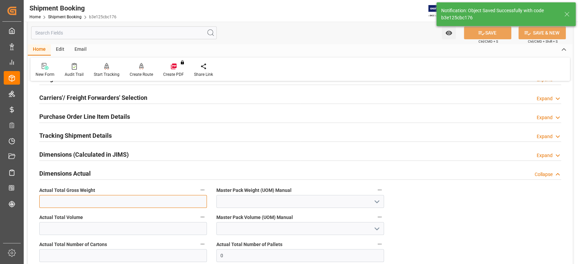
click at [76, 200] on input "text" at bounding box center [123, 201] width 168 height 13
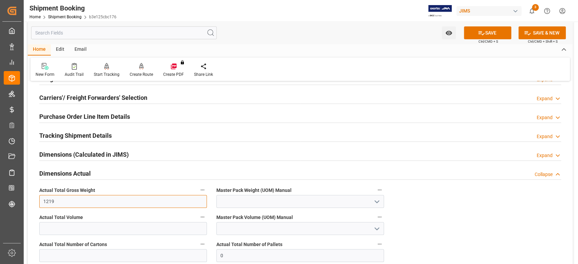
type input "1219"
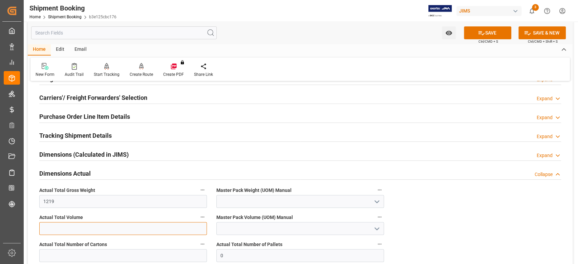
click at [63, 226] on input "text" at bounding box center [123, 228] width 168 height 13
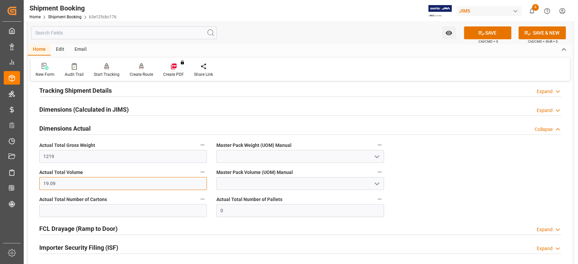
type input "19.09"
click at [163, 203] on label "Actual Total Number of Cartons" at bounding box center [123, 199] width 168 height 9
click at [198, 203] on button "Actual Total Number of Cartons" at bounding box center [202, 199] width 9 height 9
click at [163, 208] on div at bounding box center [289, 132] width 578 height 264
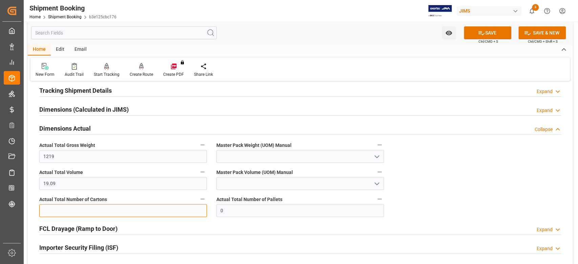
click at [158, 213] on input "text" at bounding box center [123, 210] width 168 height 13
type input "126"
click at [271, 153] on input at bounding box center [300, 156] width 168 height 13
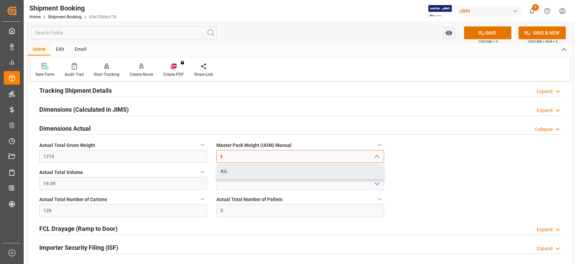
click at [274, 176] on div "KG" at bounding box center [300, 171] width 167 height 15
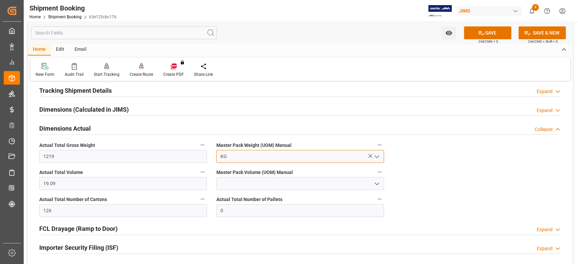
type input "KG"
click at [271, 184] on input at bounding box center [300, 183] width 168 height 13
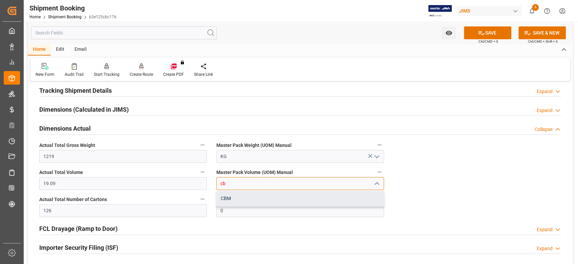
click at [271, 196] on div "CBM" at bounding box center [300, 198] width 167 height 15
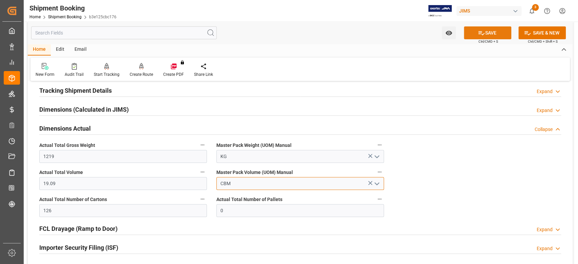
type input "CBM"
click at [493, 34] on button "SAVE" at bounding box center [487, 32] width 47 height 13
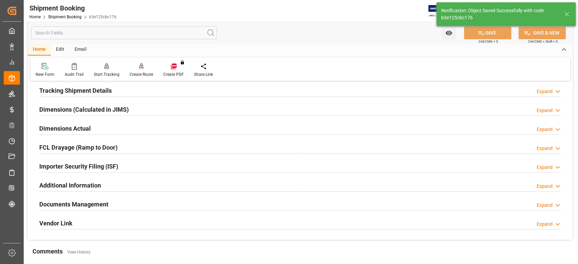
click at [78, 128] on h2 "Dimensions Actual" at bounding box center [64, 128] width 51 height 9
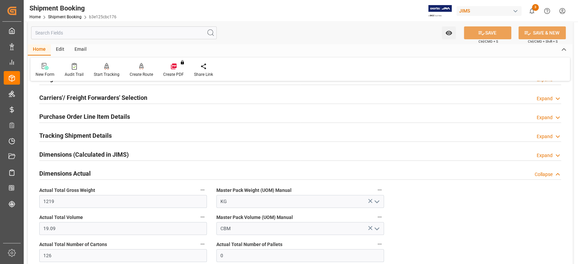
scroll to position [43, 0]
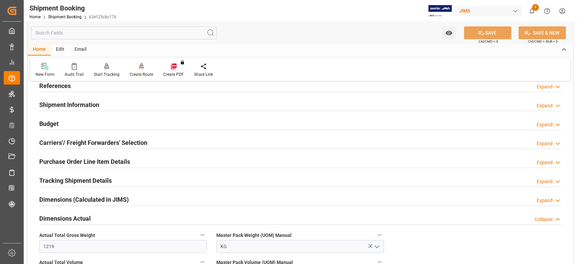
drag, startPoint x: 54, startPoint y: 125, endPoint x: 71, endPoint y: 155, distance: 34.3
click at [54, 125] on h2 "Budget" at bounding box center [48, 123] width 19 height 9
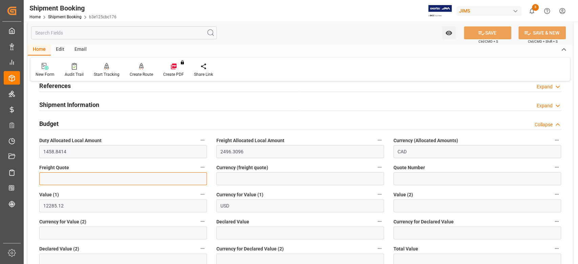
click at [74, 183] on input "text" at bounding box center [123, 178] width 168 height 13
type input "1950"
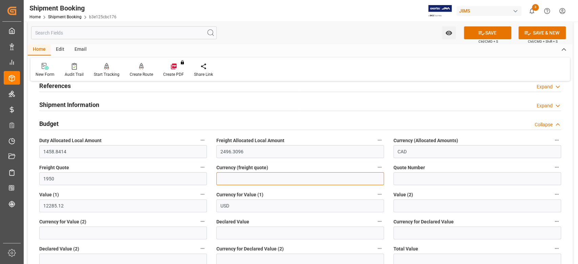
click at [234, 180] on input at bounding box center [300, 178] width 168 height 13
type input "USD"
click at [482, 32] on icon at bounding box center [481, 32] width 7 height 7
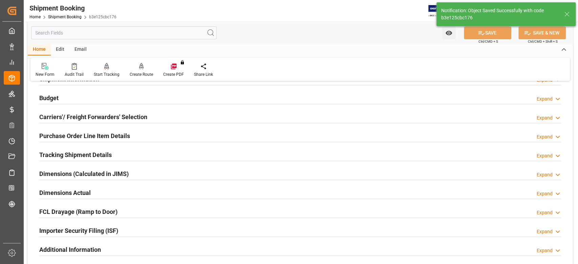
scroll to position [88, 0]
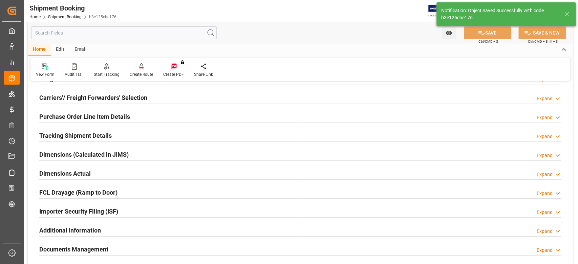
click at [50, 134] on h2 "Tracking Shipment Details" at bounding box center [75, 135] width 72 height 9
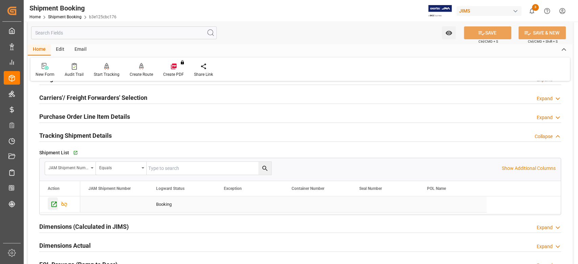
click at [53, 203] on icon "Press SPACE to select this row." at bounding box center [53, 204] width 7 height 7
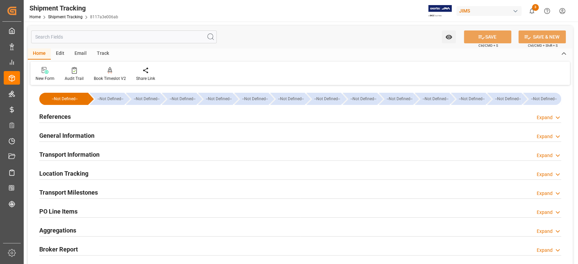
click at [80, 192] on h2 "Transport Milestones" at bounding box center [68, 192] width 59 height 9
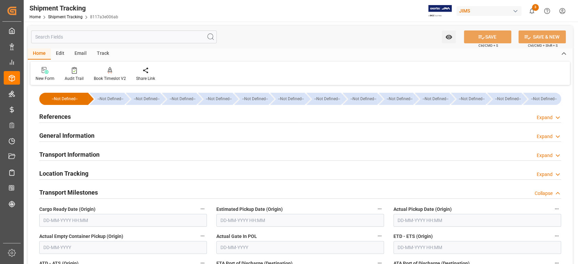
click at [83, 217] on input "text" at bounding box center [123, 220] width 168 height 13
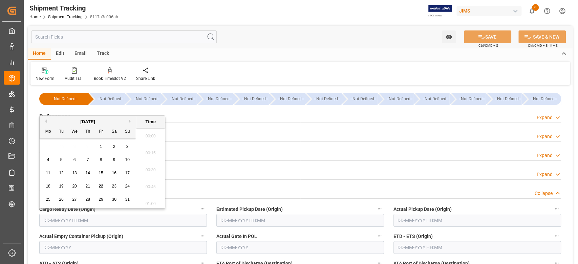
scroll to position [1001, 0]
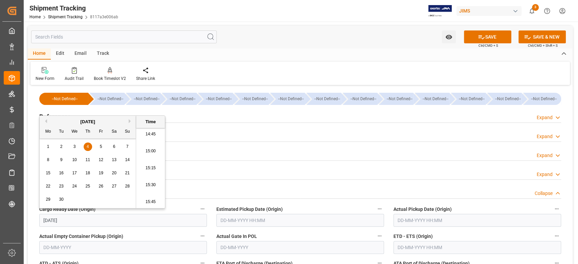
click at [257, 224] on input "text" at bounding box center [300, 220] width 168 height 13
type input "[DATE] 00:00"
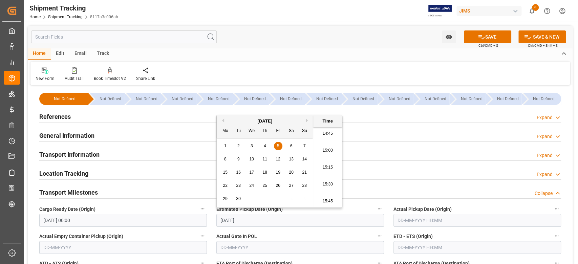
scroll to position [45, 0]
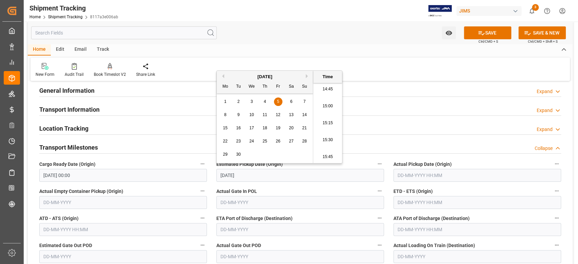
click at [432, 202] on input "text" at bounding box center [477, 202] width 168 height 13
type input "05-09-2025 00:00"
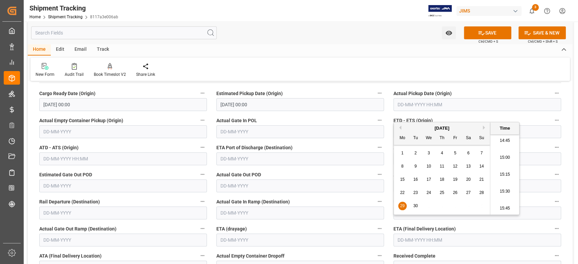
scroll to position [135, 0]
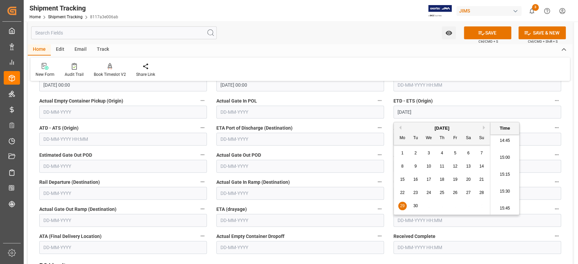
click at [405, 221] on input "text" at bounding box center [477, 220] width 168 height 13
type input "29-09-2025 00:00"
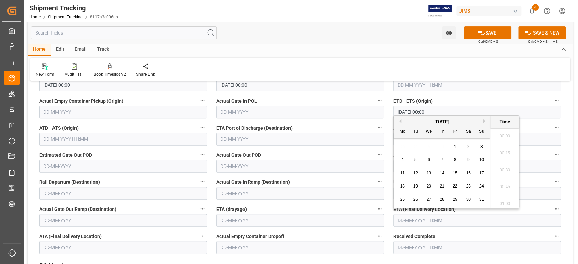
scroll to position [1001, 0]
click at [485, 121] on button "Next Month" at bounding box center [485, 121] width 4 height 4
drag, startPoint x: 444, startPoint y: 199, endPoint x: 445, endPoint y: 204, distance: 4.1
click at [443, 200] on div "30" at bounding box center [442, 200] width 8 height 8
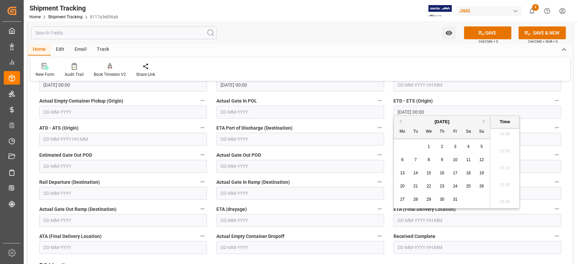
type input "30-10-2025 00:00"
click at [480, 31] on icon at bounding box center [481, 32] width 7 height 7
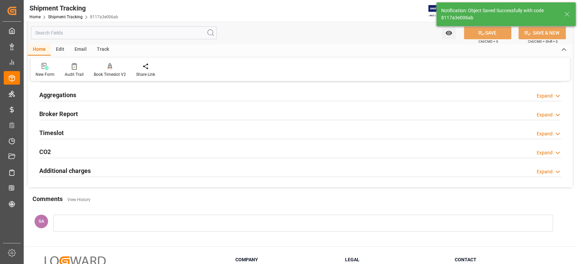
scroll to position [0, 0]
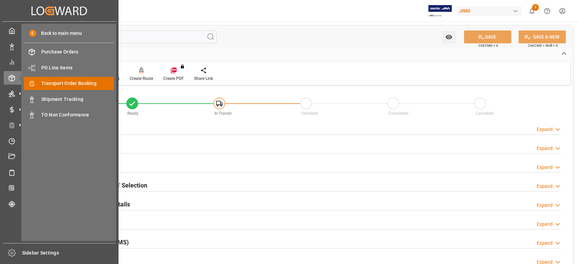
click at [52, 81] on span "Transport Order Booking" at bounding box center [77, 83] width 73 height 7
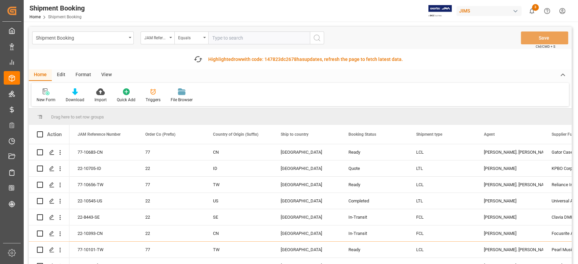
click at [246, 40] on input "text" at bounding box center [259, 37] width 102 height 13
type input "77-10660-CN"
click at [316, 41] on icon "search button" at bounding box center [317, 38] width 8 height 8
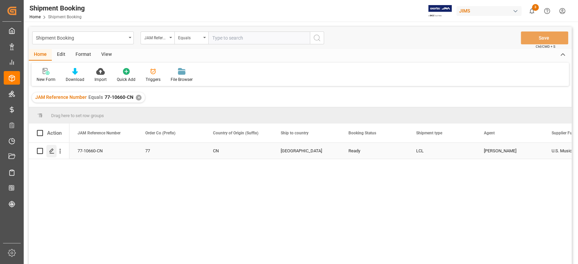
click at [54, 152] on icon "Press SPACE to select this row." at bounding box center [51, 150] width 5 height 5
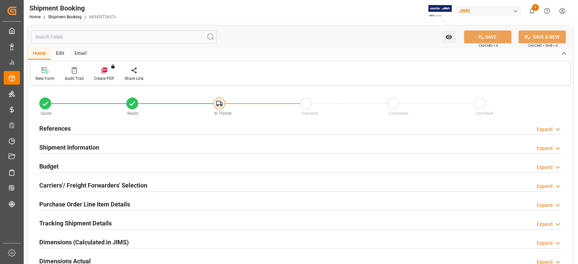
type input "0"
type input "20-09-2025"
click at [103, 187] on h2 "Carriers'/ Freight Forwarders' Selection" at bounding box center [93, 185] width 108 height 9
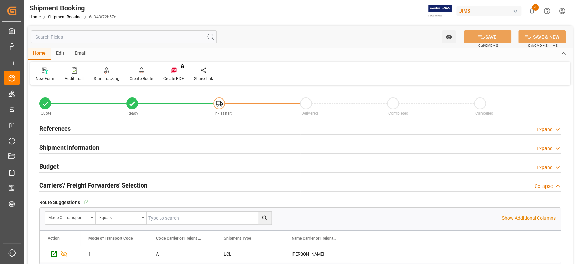
click at [102, 184] on h2 "Carriers'/ Freight Forwarders' Selection" at bounding box center [93, 185] width 108 height 9
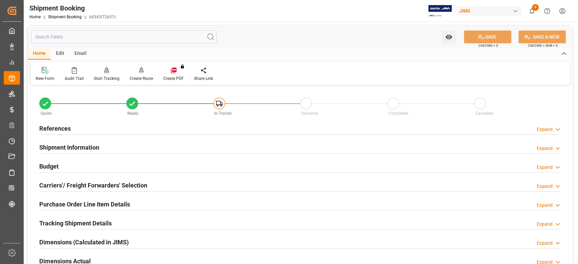
click at [64, 126] on h2 "References" at bounding box center [54, 128] width 31 height 9
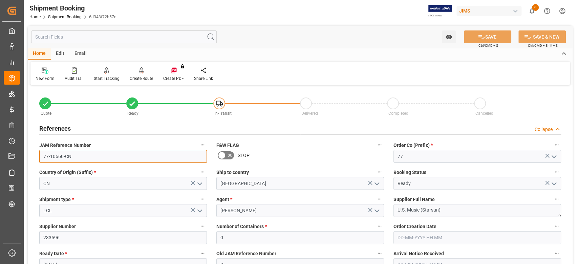
click at [101, 157] on input "77-10660-CN" at bounding box center [123, 156] width 168 height 13
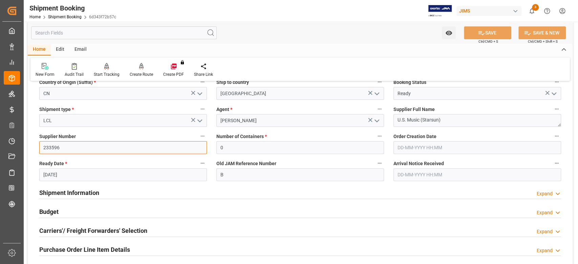
click at [53, 148] on input "233596" at bounding box center [123, 147] width 168 height 13
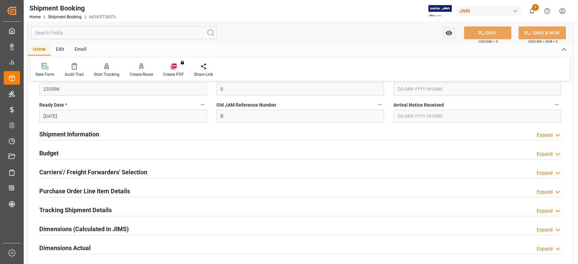
scroll to position [180, 0]
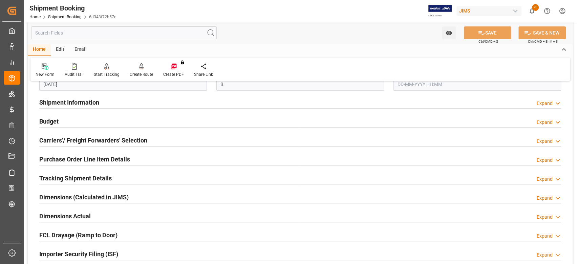
drag, startPoint x: 79, startPoint y: 100, endPoint x: 161, endPoint y: 142, distance: 91.9
click at [79, 100] on h2 "Shipment Information" at bounding box center [69, 102] width 60 height 9
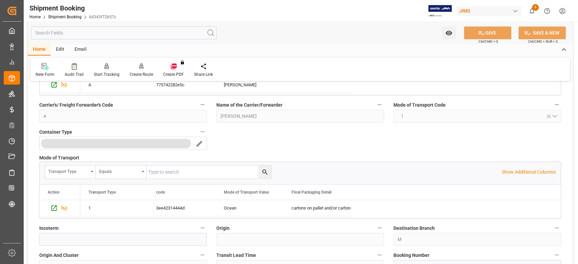
scroll to position [316, 0]
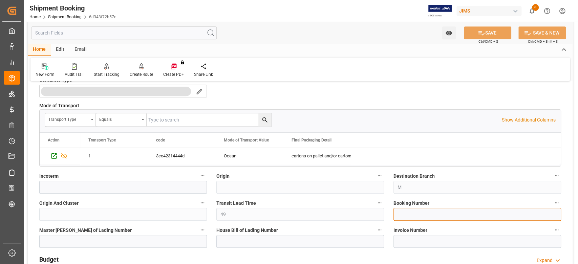
click at [406, 213] on input at bounding box center [477, 214] width 168 height 13
paste input "13635564"
type input "13635564"
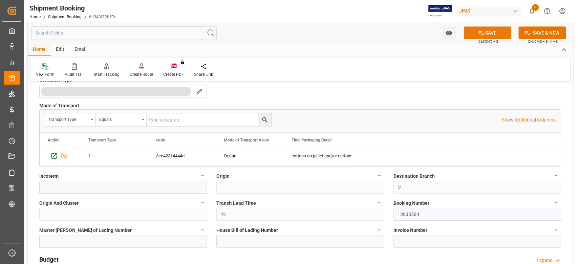
click at [485, 34] on button "SAVE" at bounding box center [487, 32] width 47 height 13
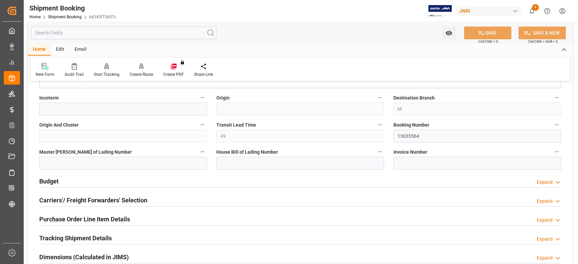
scroll to position [451, 0]
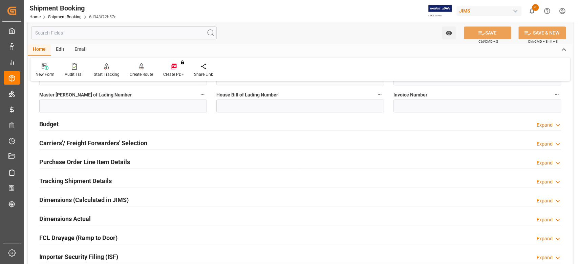
click at [57, 183] on h2 "Tracking Shipment Details" at bounding box center [75, 180] width 72 height 9
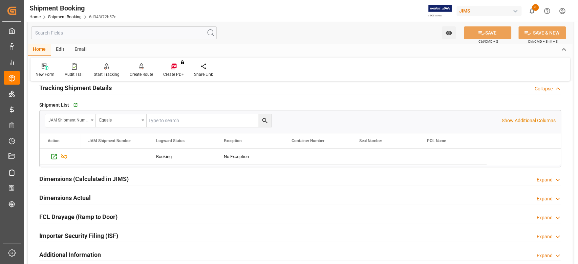
scroll to position [180, 0]
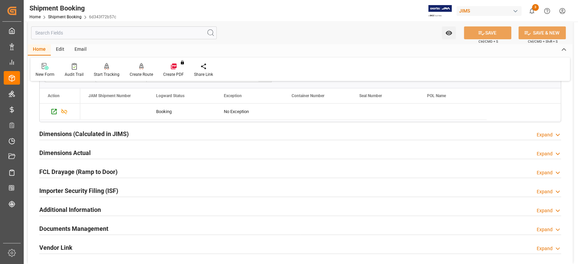
click at [56, 156] on h2 "Dimensions Actual" at bounding box center [64, 152] width 51 height 9
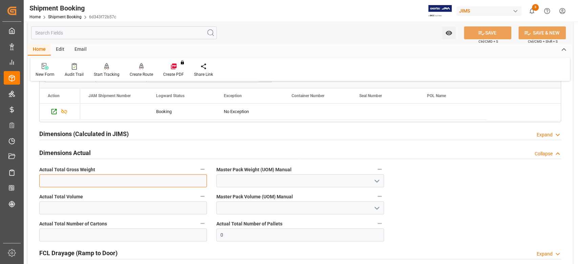
click at [137, 178] on input "text" at bounding box center [123, 180] width 168 height 13
type input "183"
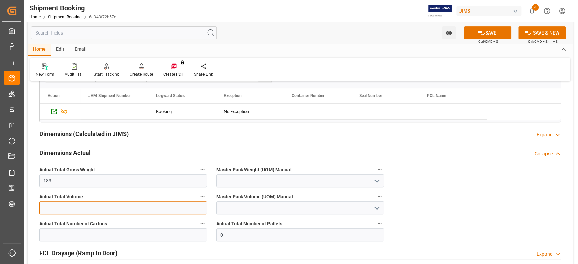
click at [104, 208] on input "text" at bounding box center [123, 207] width 168 height 13
type input "2.5"
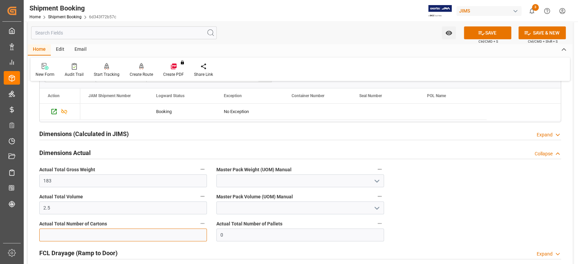
click at [98, 233] on input "text" at bounding box center [123, 235] width 168 height 13
type input "9"
click at [240, 177] on input at bounding box center [300, 180] width 168 height 13
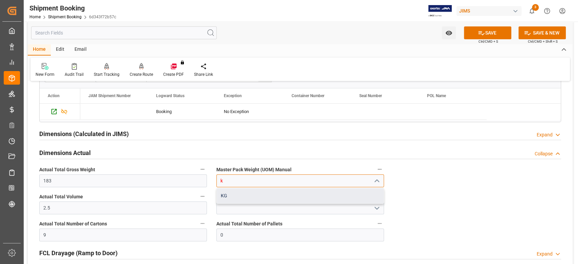
click at [237, 198] on div "KG" at bounding box center [300, 195] width 167 height 15
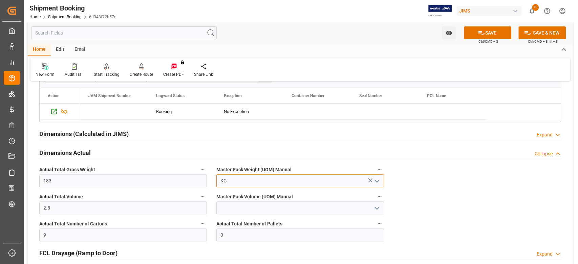
type input "KG"
click at [237, 208] on input at bounding box center [300, 207] width 168 height 13
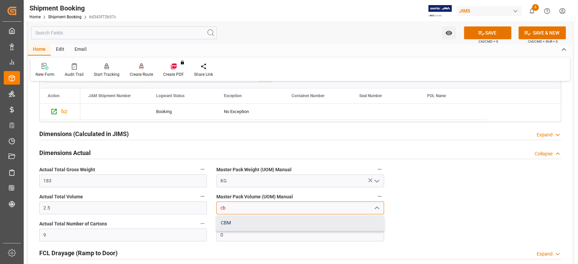
drag, startPoint x: 238, startPoint y: 218, endPoint x: 240, endPoint y: 221, distance: 3.5
click at [238, 219] on div "CBM" at bounding box center [300, 222] width 167 height 15
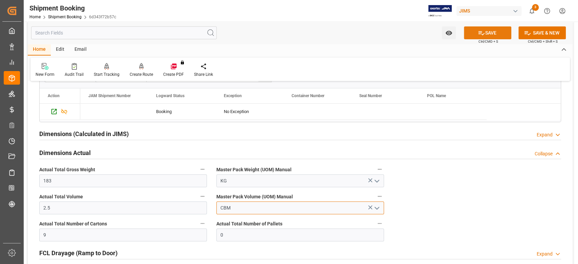
type input "CBM"
click at [501, 32] on button "SAVE" at bounding box center [487, 32] width 47 height 13
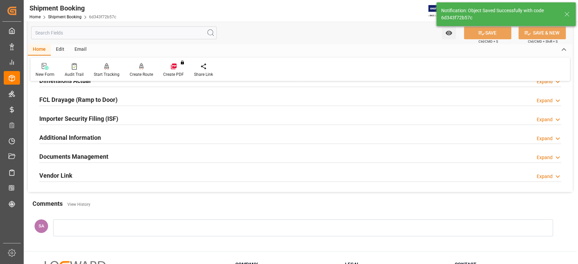
scroll to position [135, 0]
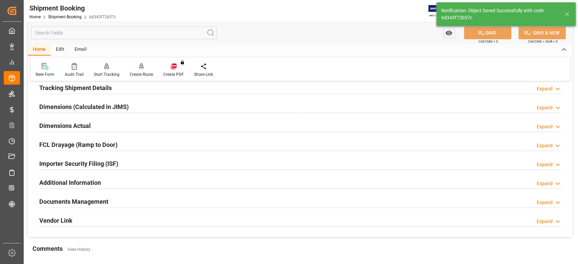
click at [59, 126] on h2 "Dimensions Actual" at bounding box center [64, 125] width 51 height 9
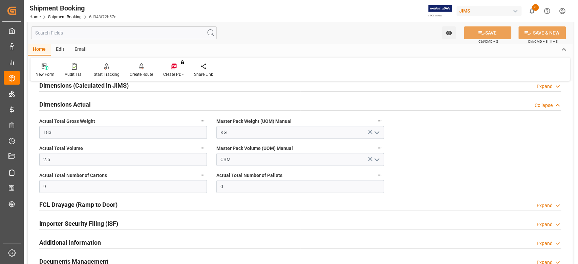
scroll to position [45, 0]
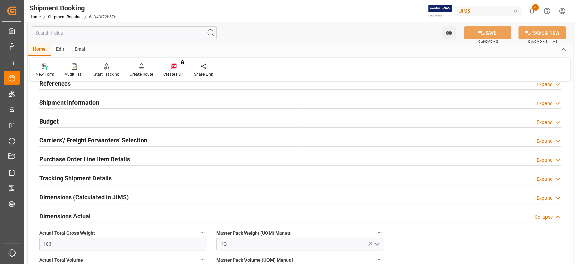
click at [52, 118] on h2 "Budget" at bounding box center [48, 121] width 19 height 9
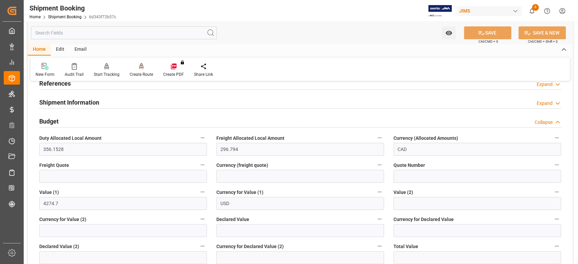
click at [52, 121] on h2 "Budget" at bounding box center [48, 121] width 19 height 9
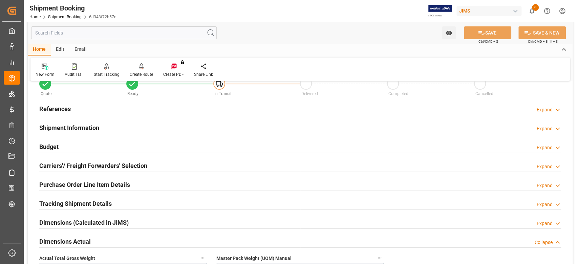
scroll to position [0, 0]
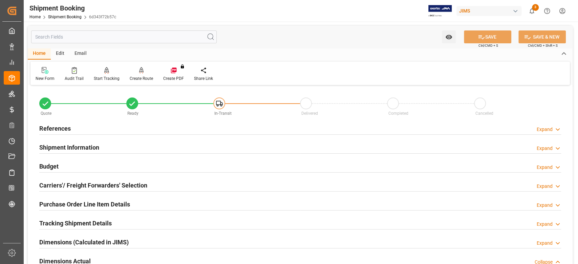
drag, startPoint x: 55, startPoint y: 164, endPoint x: 66, endPoint y: 176, distance: 15.8
click at [55, 164] on h2 "Budget" at bounding box center [48, 166] width 19 height 9
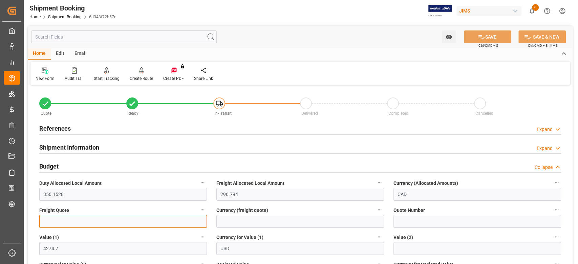
click at [83, 218] on input "text" at bounding box center [123, 221] width 168 height 13
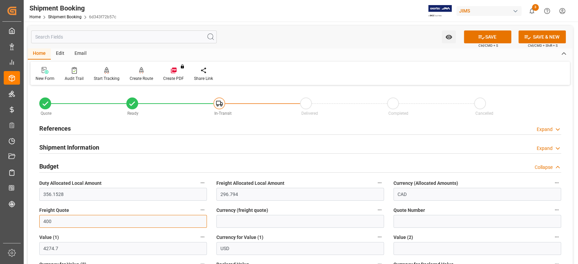
type input "400"
click at [271, 225] on input at bounding box center [300, 221] width 168 height 13
type input "USD"
click at [493, 37] on button "SAVE" at bounding box center [487, 36] width 47 height 13
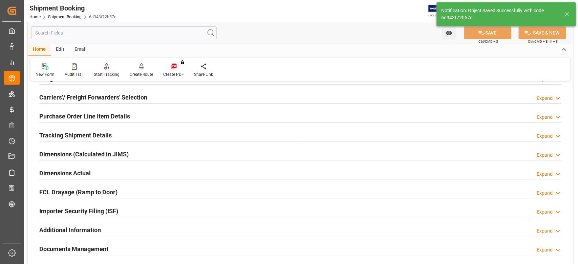
scroll to position [90, 0]
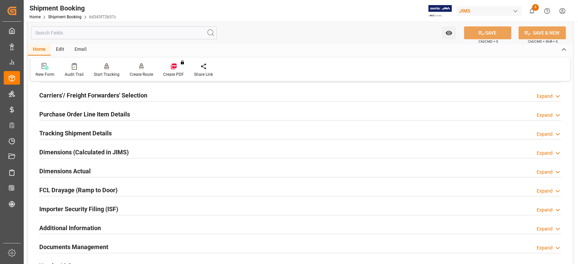
click at [56, 136] on h2 "Tracking Shipment Details" at bounding box center [75, 133] width 72 height 9
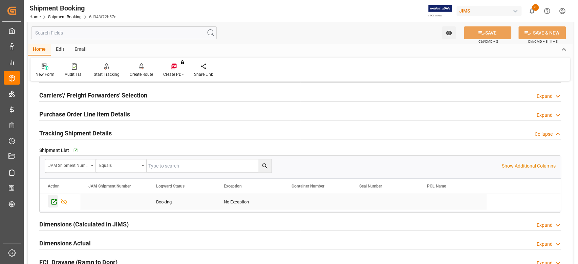
click at [54, 199] on icon "Press SPACE to select this row." at bounding box center [53, 201] width 7 height 7
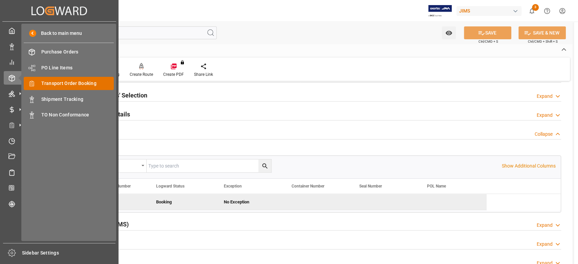
click at [56, 83] on span "Transport Order Booking" at bounding box center [77, 83] width 73 height 7
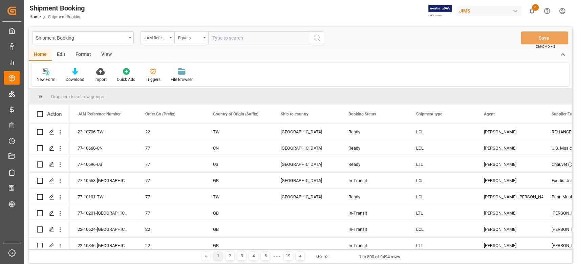
click at [261, 38] on input "text" at bounding box center [259, 37] width 102 height 13
type input "77-10212-CN"
click at [312, 38] on button "search button" at bounding box center [317, 37] width 14 height 13
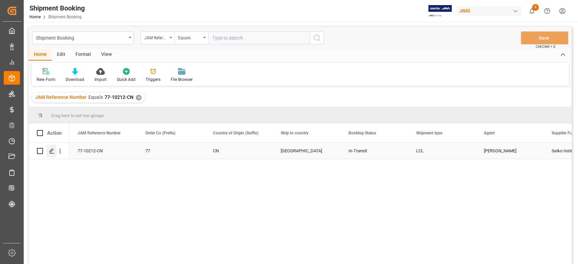
click at [51, 153] on icon "Press SPACE to select this row." at bounding box center [51, 150] width 5 height 5
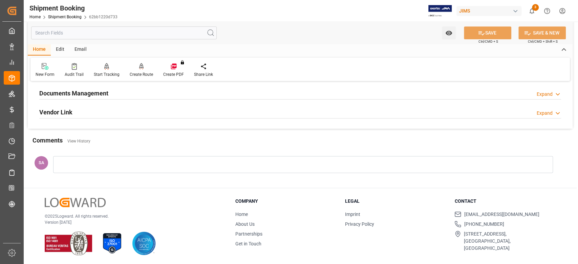
scroll to position [199, 0]
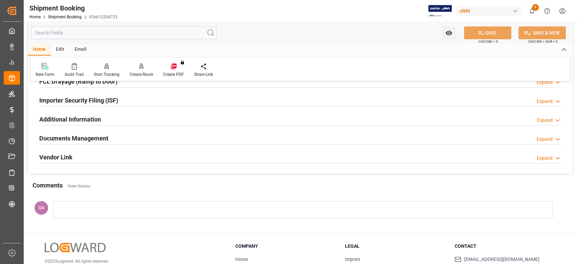
click at [78, 140] on h2 "Documents Management" at bounding box center [73, 138] width 69 height 9
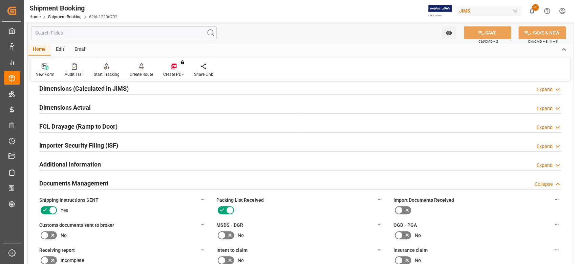
scroll to position [0, 0]
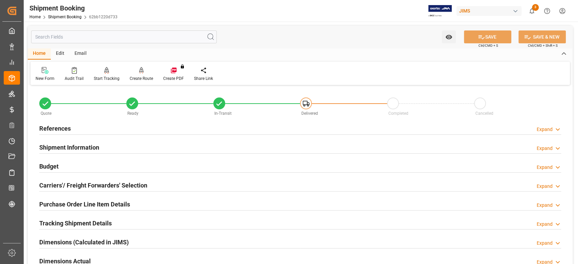
click at [60, 130] on h2 "References" at bounding box center [54, 128] width 31 height 9
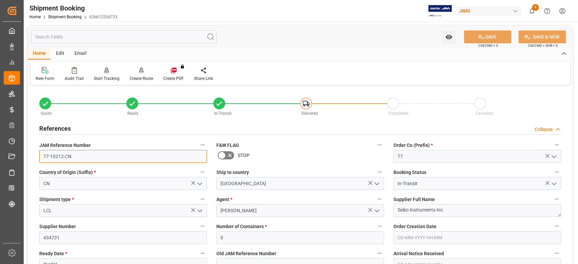
click at [87, 160] on input "77-10212-CN" at bounding box center [123, 156] width 168 height 13
click at [463, 214] on textarea "Seiko Instruments Inc." at bounding box center [477, 210] width 168 height 13
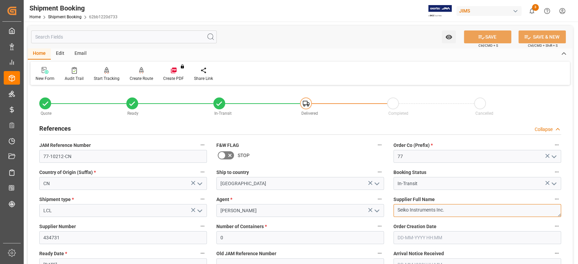
click at [463, 214] on textarea "Seiko Instruments Inc." at bounding box center [477, 210] width 168 height 13
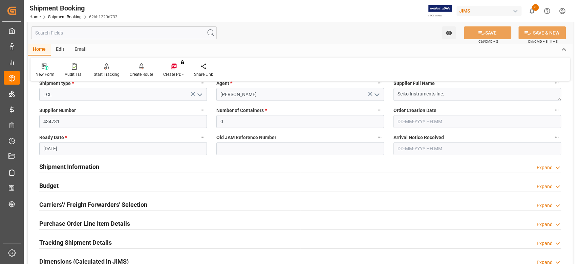
scroll to position [180, 0]
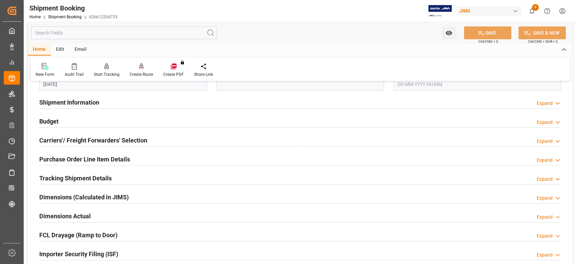
click at [55, 107] on h2 "Shipment Information" at bounding box center [69, 102] width 60 height 9
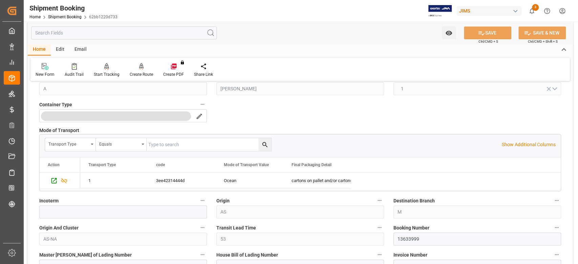
scroll to position [316, 0]
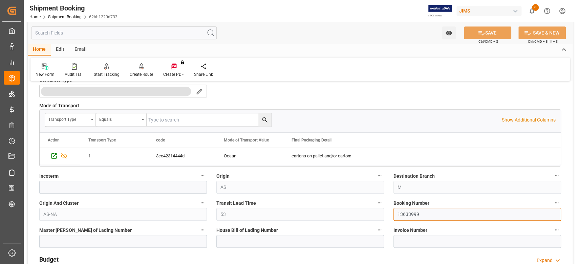
click at [416, 211] on input "13633999" at bounding box center [477, 214] width 168 height 13
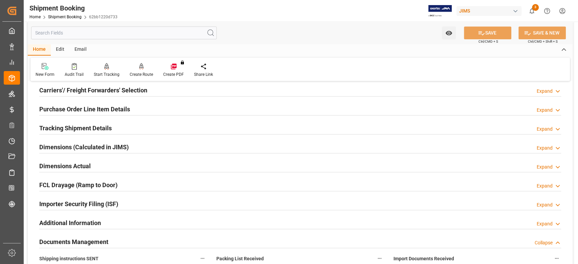
scroll to position [420, 0]
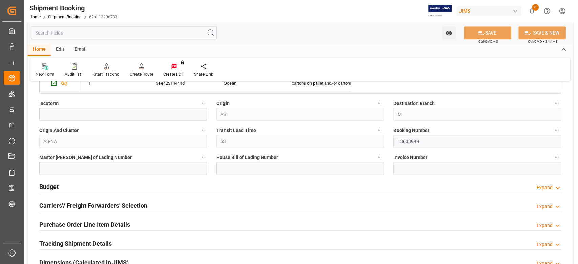
click at [248, 138] on div "Transit Lead Time 53" at bounding box center [300, 136] width 177 height 27
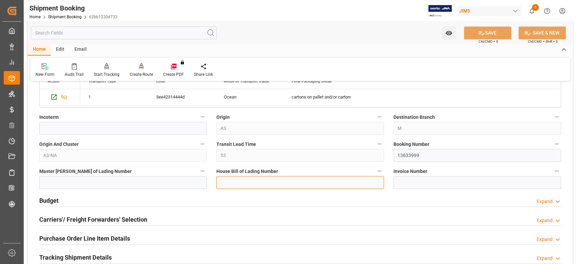
click at [253, 183] on input at bounding box center [300, 182] width 168 height 13
paste input "DMHKSY079162"
type input "DMHKSY079162"
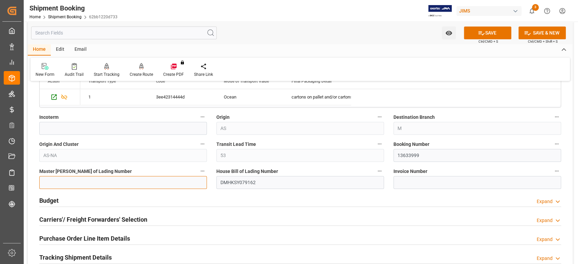
click at [102, 181] on input at bounding box center [123, 182] width 168 height 13
paste input "COSU6427177210"
type input "COSU6427177210"
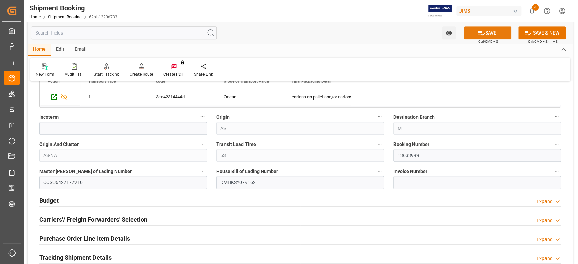
click at [478, 30] on icon at bounding box center [481, 32] width 7 height 7
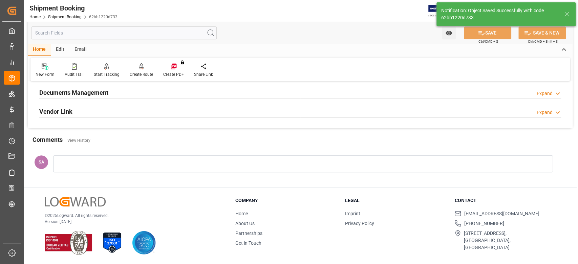
scroll to position [0, 0]
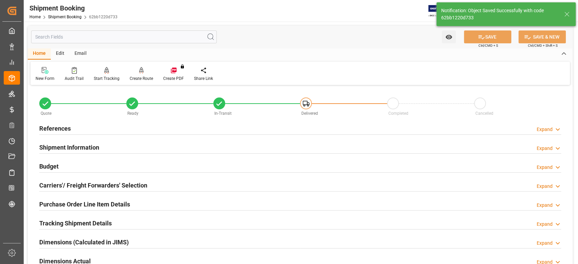
drag, startPoint x: 44, startPoint y: 166, endPoint x: 54, endPoint y: 169, distance: 10.4
click at [44, 166] on h2 "Budget" at bounding box center [48, 166] width 19 height 9
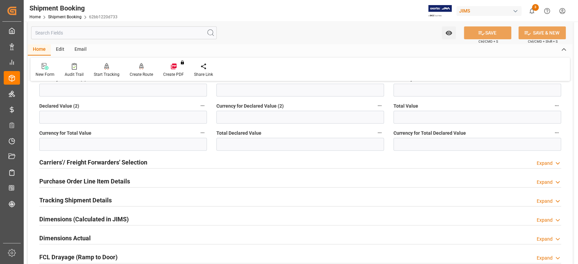
scroll to position [226, 0]
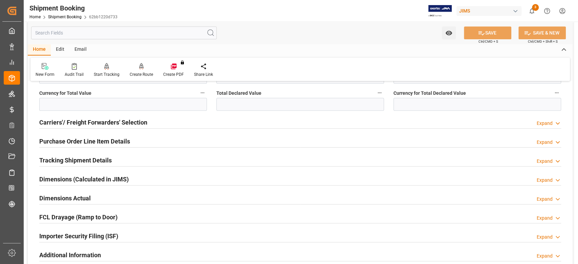
drag, startPoint x: 73, startPoint y: 197, endPoint x: 192, endPoint y: 191, distance: 119.3
click at [73, 197] on h2 "Dimensions Actual" at bounding box center [64, 198] width 51 height 9
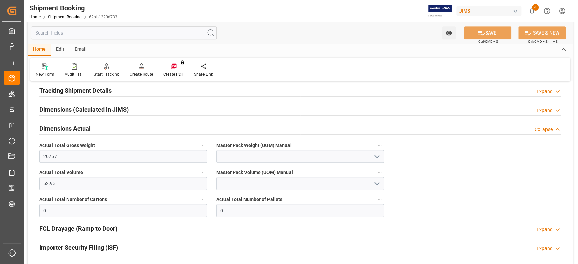
scroll to position [316, 0]
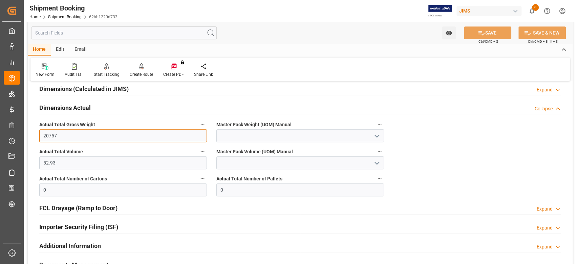
click at [82, 134] on input "20757" at bounding box center [123, 135] width 168 height 13
type input "193"
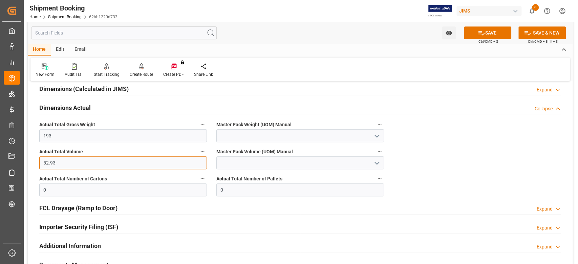
click at [66, 158] on input "52.93" at bounding box center [123, 162] width 168 height 13
type input "0.62"
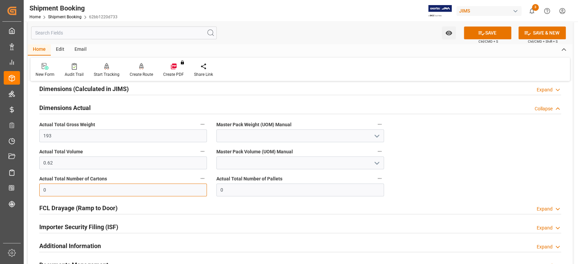
click at [63, 186] on input "0" at bounding box center [123, 190] width 168 height 13
type input "8"
type input "18"
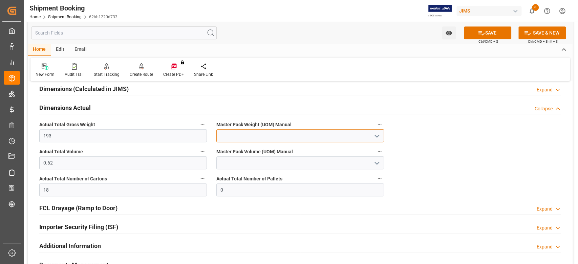
click at [255, 137] on input at bounding box center [300, 135] width 168 height 13
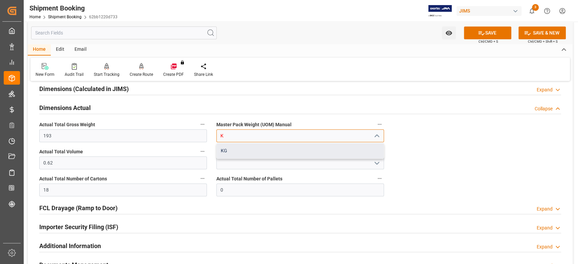
click at [247, 152] on div "KG" at bounding box center [300, 150] width 167 height 15
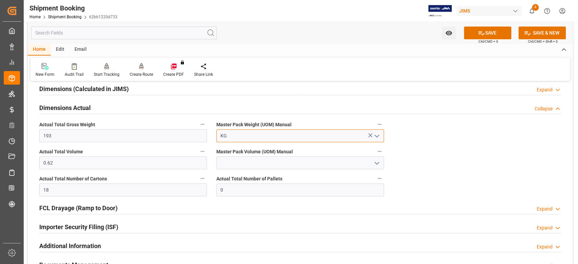
type input "KG"
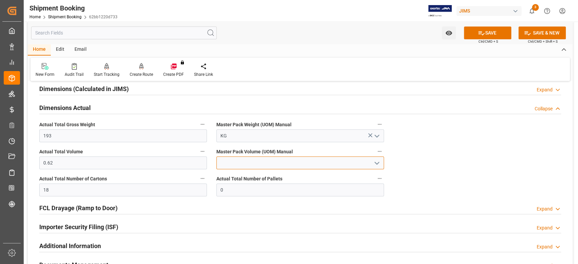
click at [247, 159] on input at bounding box center [300, 162] width 168 height 13
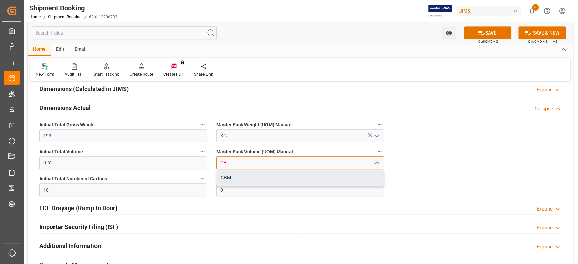
click at [244, 175] on div "CBM" at bounding box center [300, 177] width 167 height 15
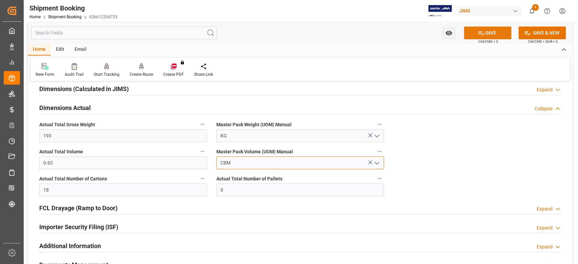
type input "CBM"
click at [478, 31] on icon at bounding box center [481, 33] width 6 height 4
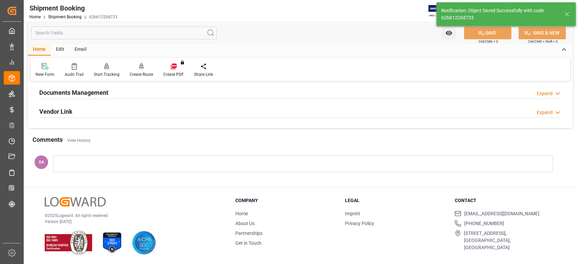
scroll to position [153, 0]
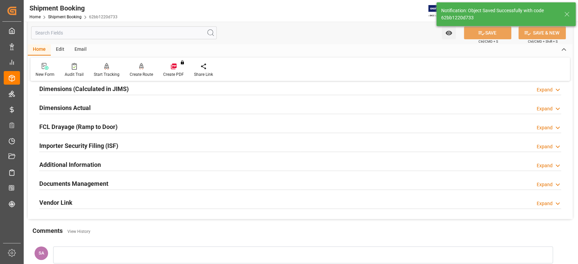
click at [86, 106] on h2 "Dimensions Actual" at bounding box center [64, 107] width 51 height 9
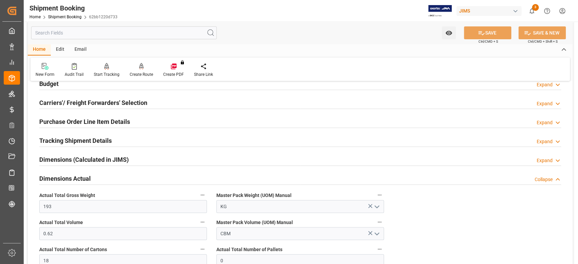
scroll to position [63, 0]
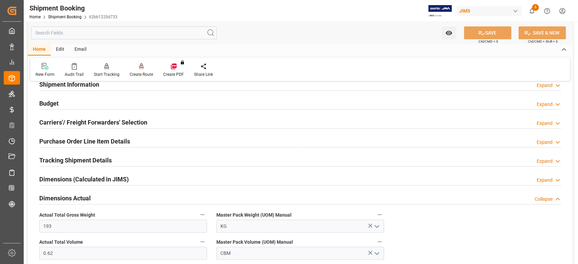
click at [49, 100] on h2 "Budget" at bounding box center [48, 103] width 19 height 9
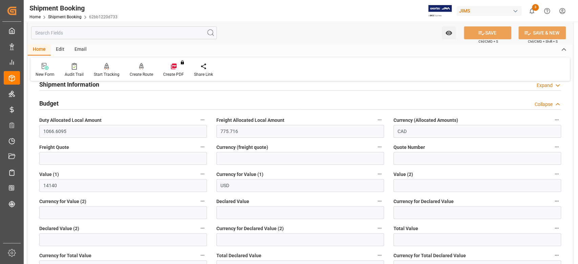
click at [59, 150] on label "Freight Quote" at bounding box center [123, 147] width 168 height 9
click at [198, 150] on button "Freight Quote" at bounding box center [202, 147] width 9 height 9
click at [58, 158] on div at bounding box center [289, 132] width 578 height 264
click at [48, 160] on input "text" at bounding box center [123, 158] width 168 height 13
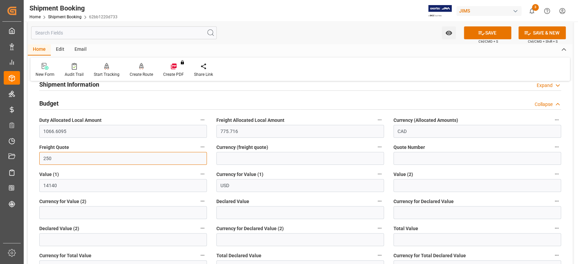
type input "250"
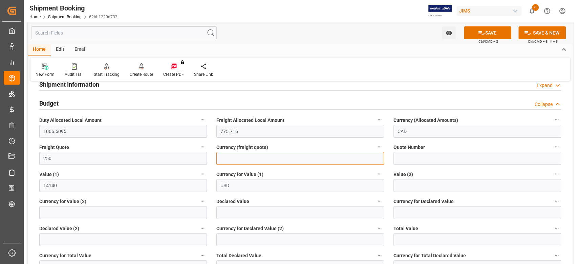
click at [227, 152] on input at bounding box center [300, 158] width 168 height 13
type input "USD"
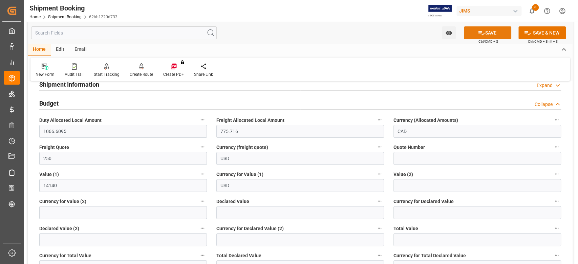
click at [481, 31] on icon at bounding box center [481, 32] width 7 height 7
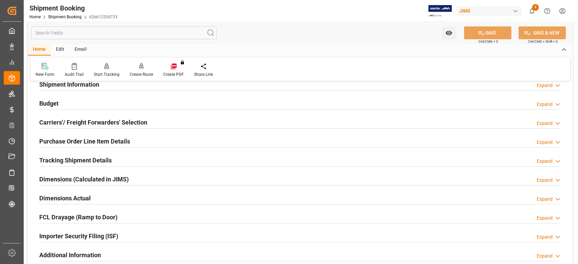
click at [50, 103] on h2 "Budget" at bounding box center [48, 103] width 19 height 9
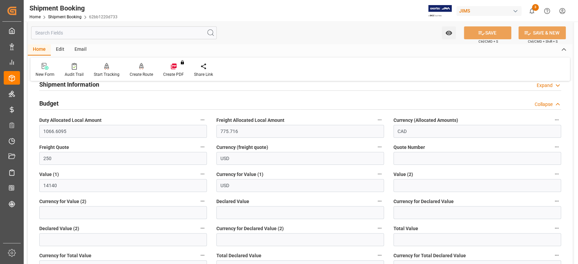
click at [50, 103] on h2 "Budget" at bounding box center [48, 103] width 19 height 9
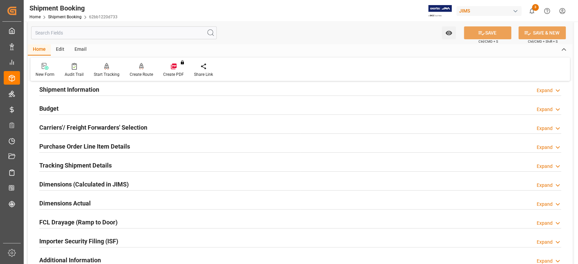
scroll to position [90, 0]
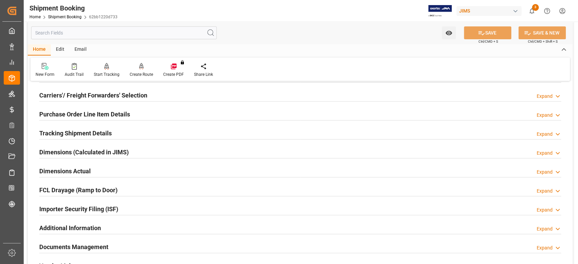
click at [62, 117] on h2 "Purchase Order Line Item Details" at bounding box center [84, 114] width 91 height 9
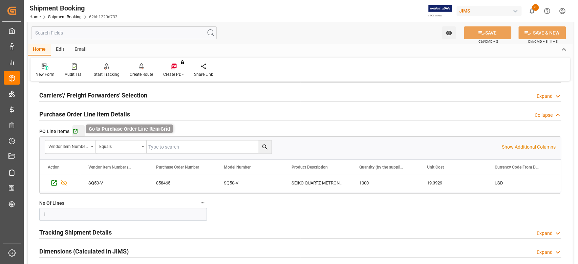
click at [75, 130] on icon "button" at bounding box center [75, 132] width 6 height 6
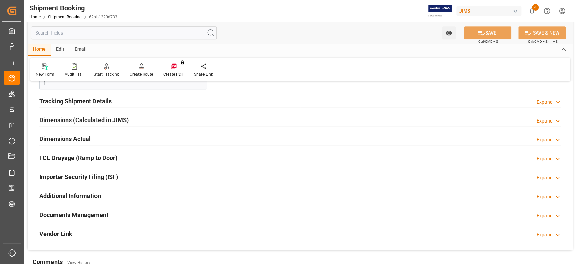
scroll to position [180, 0]
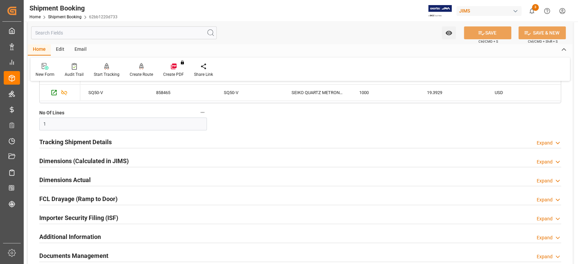
click at [65, 142] on h2 "Tracking Shipment Details" at bounding box center [75, 141] width 72 height 9
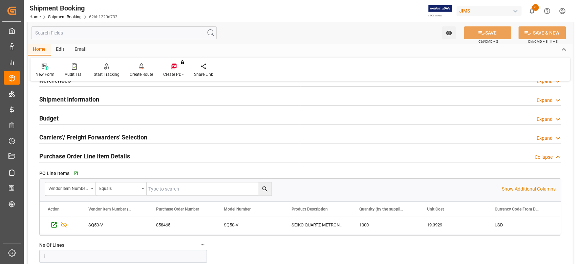
scroll to position [0, 0]
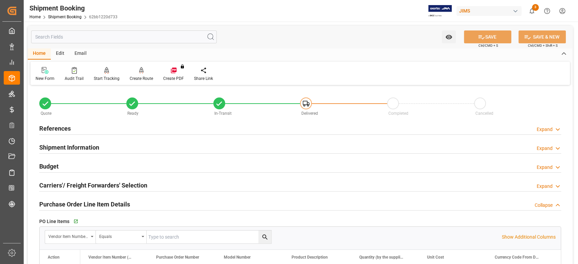
click at [55, 129] on h2 "References" at bounding box center [54, 128] width 31 height 9
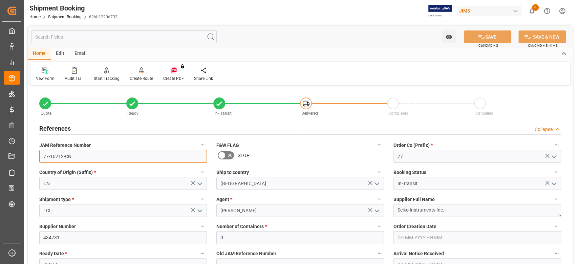
click at [86, 153] on input "77-10212-CN" at bounding box center [123, 156] width 168 height 13
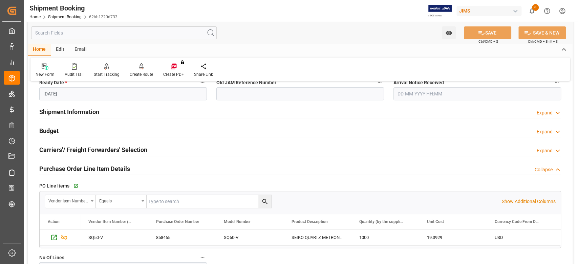
scroll to position [226, 0]
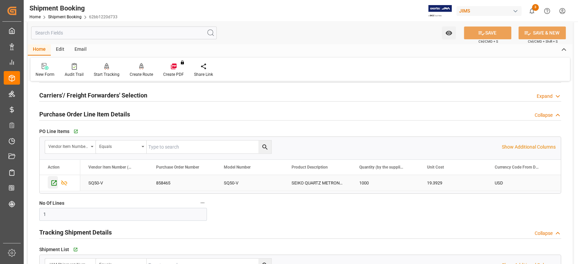
click at [53, 181] on icon "Press SPACE to select this row." at bounding box center [53, 182] width 7 height 7
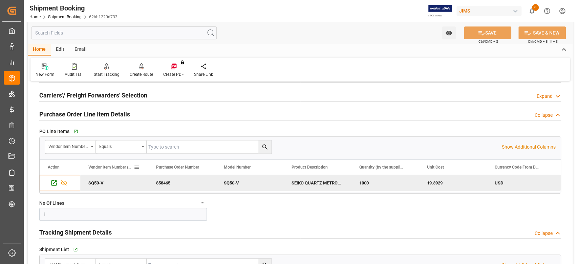
scroll to position [361, 0]
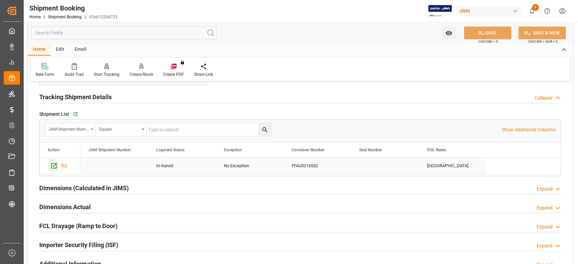
click at [54, 166] on icon "Press SPACE to select this row." at bounding box center [53, 165] width 7 height 7
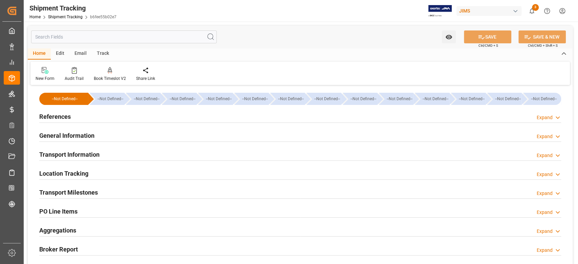
type input "[DATE] 00:00"
click at [82, 193] on h2 "Transport Milestones" at bounding box center [68, 192] width 59 height 9
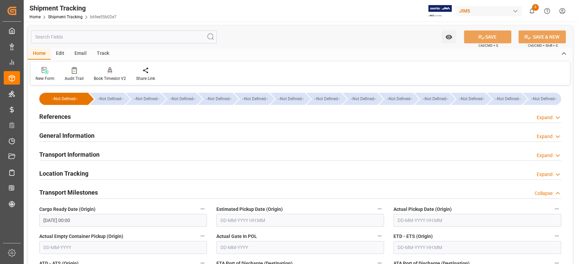
click at [153, 222] on input "01-09-2025 00:00" at bounding box center [123, 220] width 168 height 13
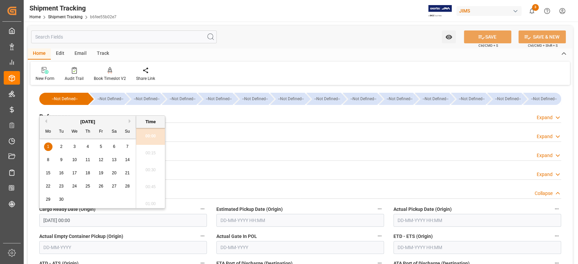
click at [153, 222] on input "01-09-2025 00:00" at bounding box center [123, 220] width 168 height 13
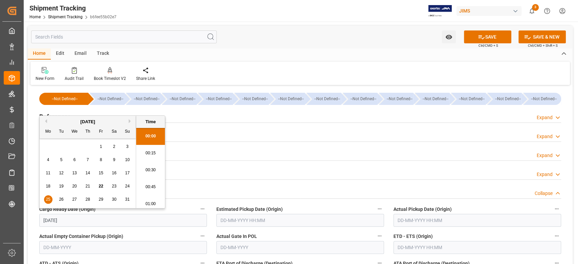
click at [255, 217] on input "text" at bounding box center [300, 220] width 168 height 13
type input "25-08-2025 00:00"
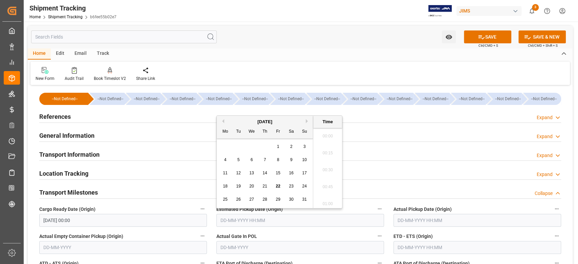
scroll to position [1052, 0]
click at [411, 250] on input "text" at bounding box center [477, 247] width 168 height 13
type input "26-08-2025 00:00"
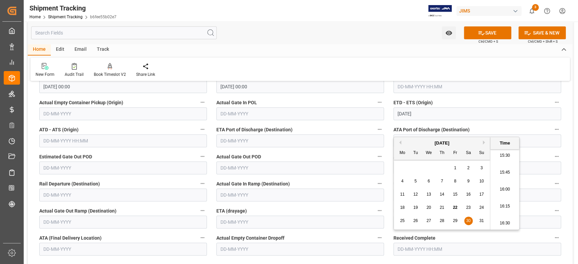
scroll to position [135, 0]
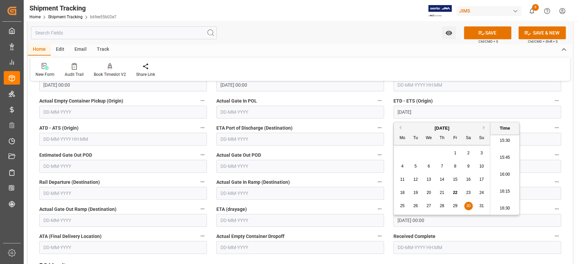
type input "30-08-2025 00:00"
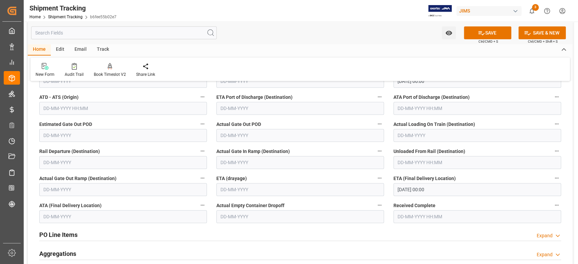
scroll to position [180, 0]
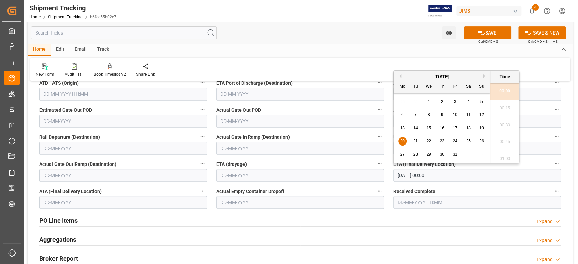
click at [443, 174] on input "20-10-2025 00:00" at bounding box center [477, 175] width 168 height 13
click at [402, 130] on span "13" at bounding box center [402, 128] width 4 height 5
type input "13-10-2025 00:00"
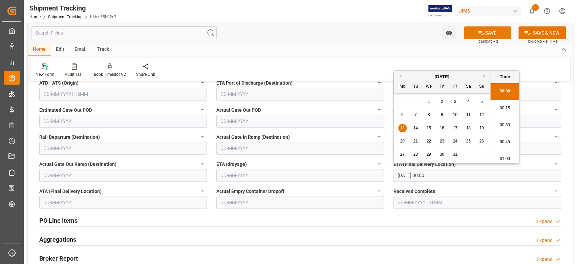
click at [506, 30] on button "SAVE" at bounding box center [487, 32] width 47 height 13
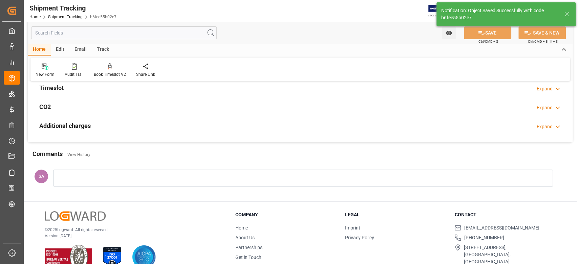
scroll to position [0, 0]
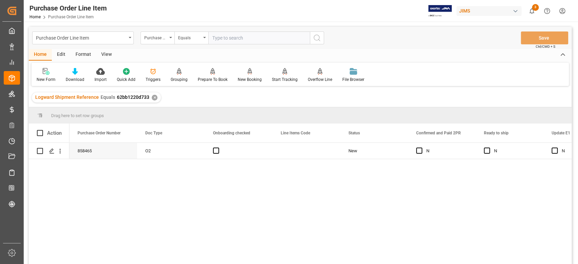
click at [105, 55] on div "View" at bounding box center [106, 55] width 21 height 12
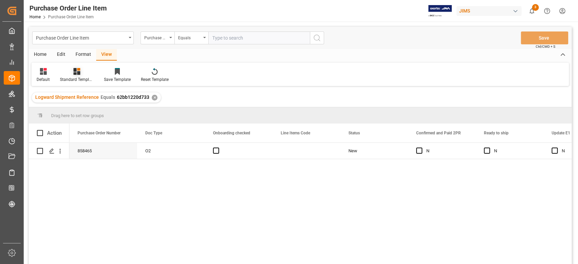
click at [81, 75] on div "Standard Templates" at bounding box center [77, 75] width 44 height 15
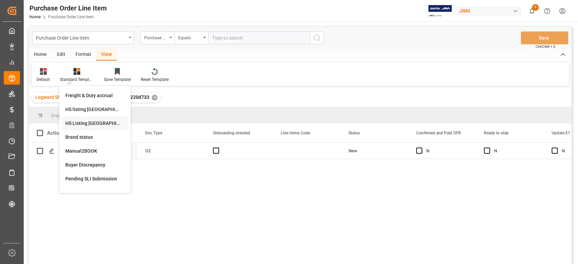
click at [94, 126] on div "HS Listing [GEOGRAPHIC_DATA]" at bounding box center [94, 123] width 59 height 7
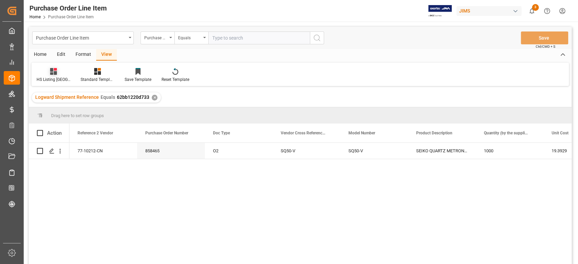
click at [53, 75] on div "HS Listing [GEOGRAPHIC_DATA]" at bounding box center [53, 75] width 44 height 15
click at [57, 95] on div "Default" at bounding box center [71, 95] width 59 height 7
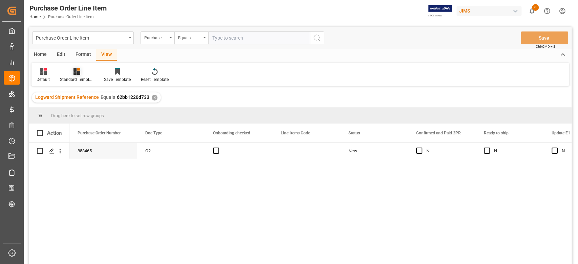
click at [78, 79] on div "Standard Templates" at bounding box center [77, 80] width 34 height 6
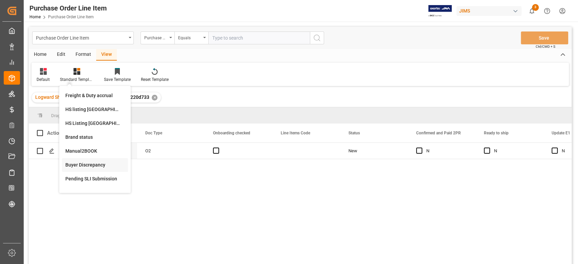
click at [96, 163] on div "Buyer Discrepancy" at bounding box center [94, 165] width 59 height 7
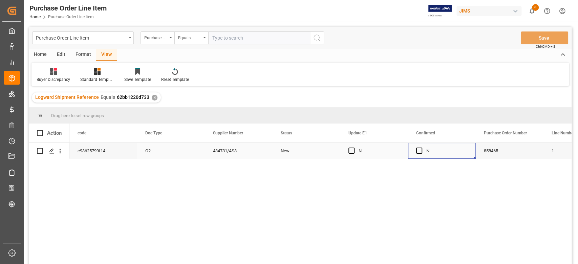
click at [422, 149] on div "Press SPACE to select this row." at bounding box center [421, 151] width 10 height 16
click at [419, 152] on span "Press SPACE to select this row." at bounding box center [419, 151] width 6 height 6
click at [421, 148] on input "Press SPACE to select this row." at bounding box center [421, 148] width 0 height 0
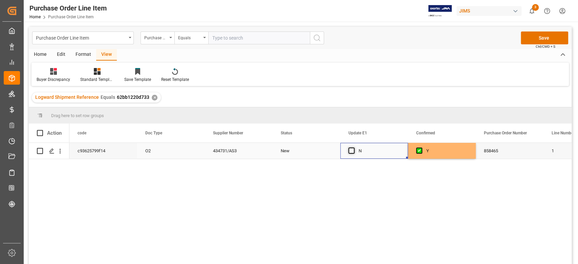
click at [352, 151] on span "Press SPACE to select this row." at bounding box center [351, 151] width 6 height 6
click at [354, 148] on input "Press SPACE to select this row." at bounding box center [354, 148] width 0 height 0
click at [538, 37] on button "Save" at bounding box center [544, 37] width 47 height 13
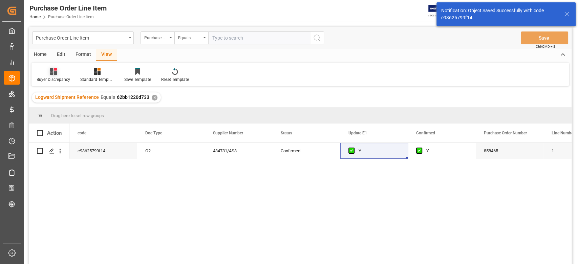
click at [58, 73] on div at bounding box center [54, 71] width 34 height 7
click at [57, 99] on div "Default" at bounding box center [72, 96] width 66 height 14
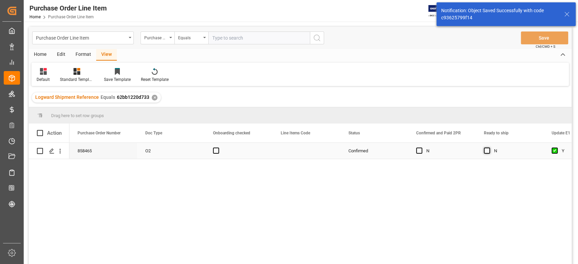
click at [485, 149] on span "Press SPACE to select this row." at bounding box center [487, 151] width 6 height 6
click at [489, 148] on input "Press SPACE to select this row." at bounding box center [489, 148] width 0 height 0
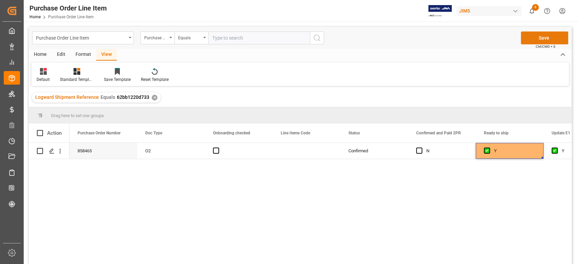
click at [545, 39] on button "Save" at bounding box center [544, 37] width 47 height 13
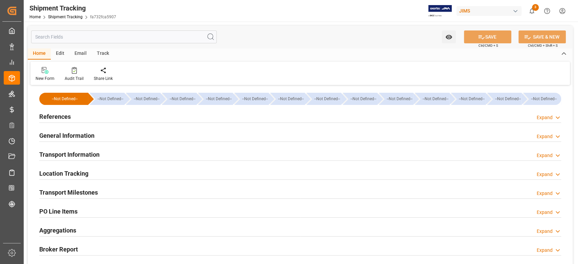
type input "[DATE]"
click at [68, 116] on h2 "References" at bounding box center [54, 116] width 31 height 9
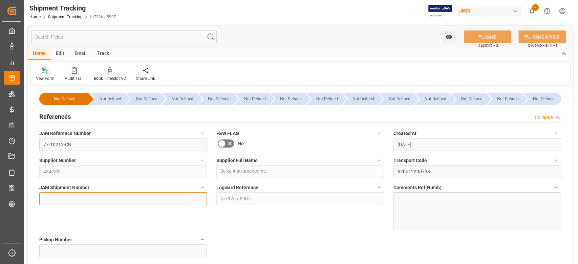
click at [71, 196] on input at bounding box center [123, 198] width 168 height 13
paste input "72699"
type input "72699"
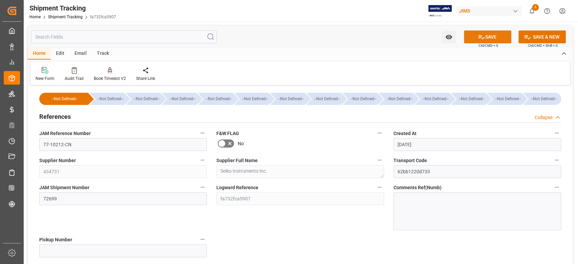
click at [488, 32] on button "SAVE" at bounding box center [487, 36] width 47 height 13
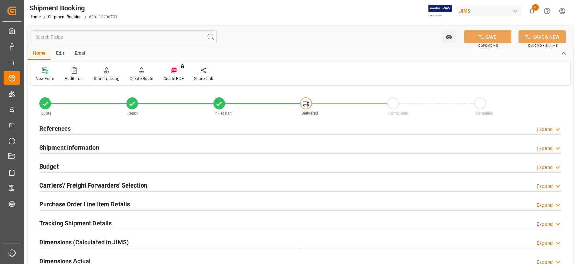
click at [76, 205] on h2 "Purchase Order Line Item Details" at bounding box center [84, 204] width 91 height 9
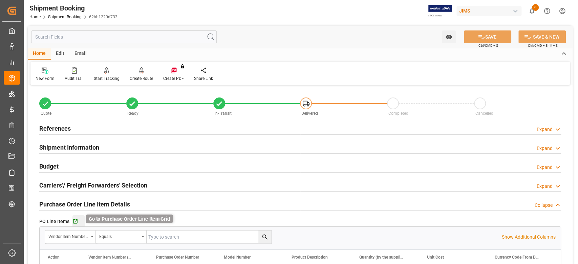
click at [77, 220] on icon "button" at bounding box center [75, 222] width 6 height 6
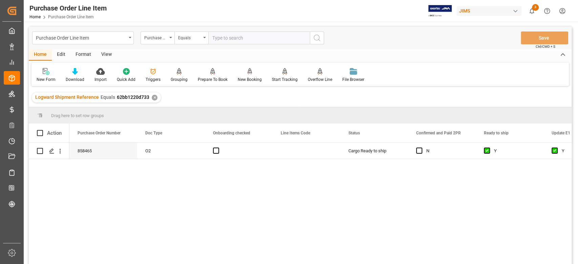
click at [105, 56] on div "View" at bounding box center [106, 55] width 21 height 12
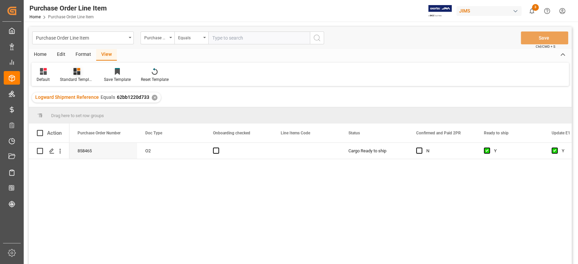
click at [78, 72] on icon at bounding box center [76, 71] width 7 height 7
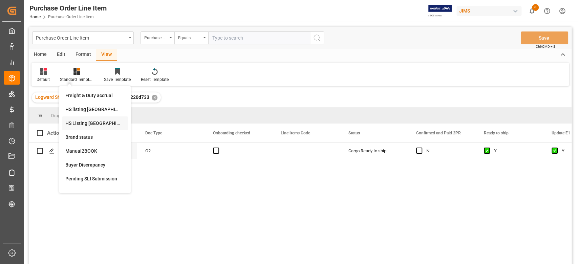
click at [99, 125] on div "HS Listing [GEOGRAPHIC_DATA]" at bounding box center [94, 123] width 59 height 7
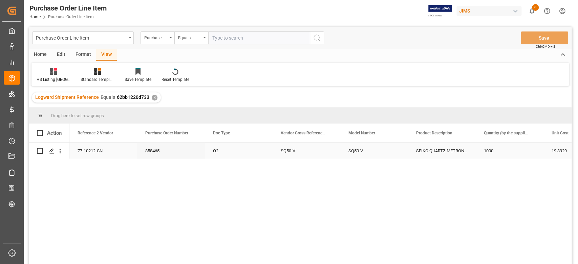
click at [96, 155] on div "77-10212-CN" at bounding box center [103, 151] width 68 height 16
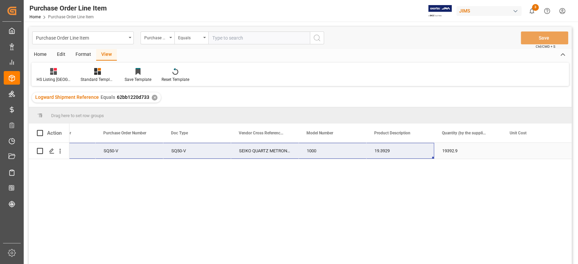
scroll to position [0, 537]
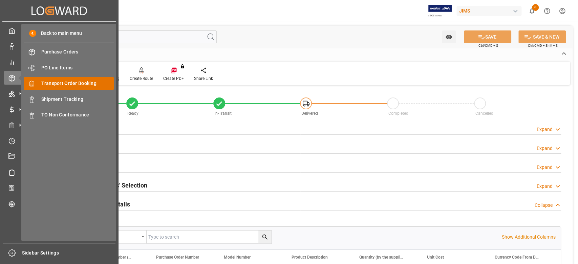
click at [67, 84] on span "Transport Order Booking" at bounding box center [77, 83] width 73 height 7
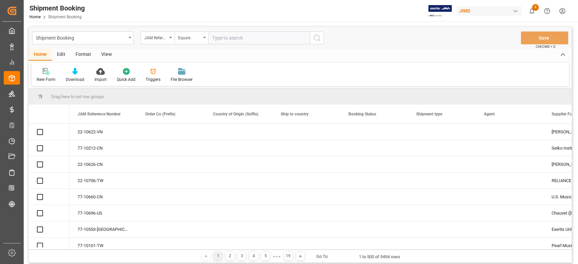
click at [241, 39] on input "text" at bounding box center [259, 37] width 102 height 13
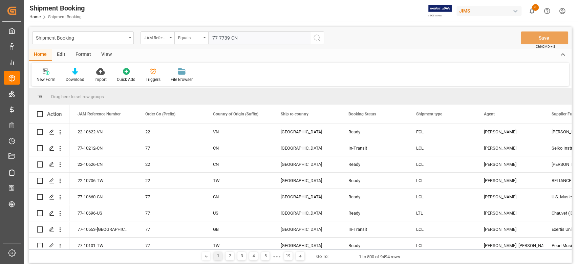
type input "77-7739-CN"
click at [317, 42] on icon "search button" at bounding box center [317, 38] width 8 height 8
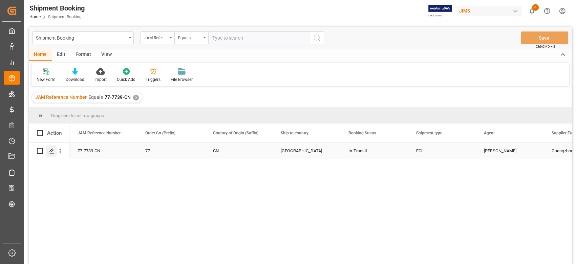
click at [52, 153] on icon "Press SPACE to select this row." at bounding box center [51, 150] width 5 height 5
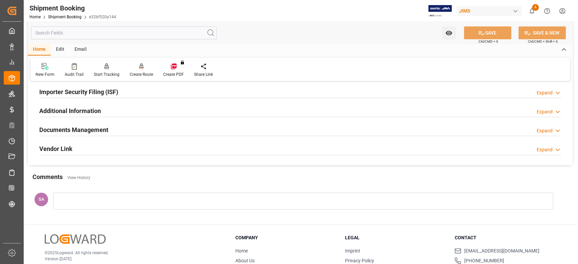
scroll to position [226, 0]
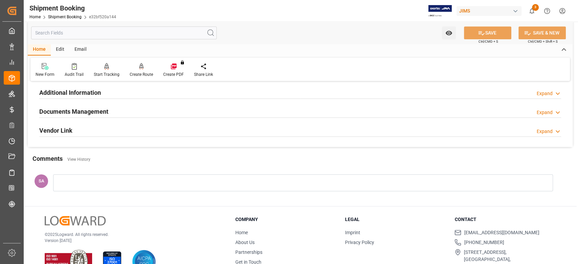
click at [66, 109] on h2 "Documents Management" at bounding box center [73, 111] width 69 height 9
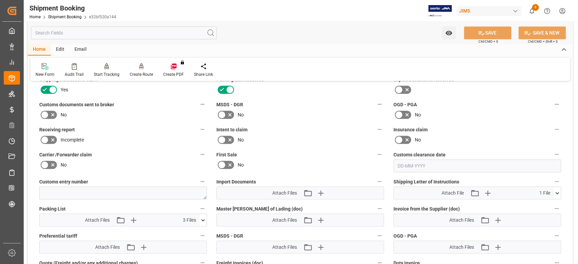
scroll to position [271, 0]
